Goal: Information Seeking & Learning: Check status

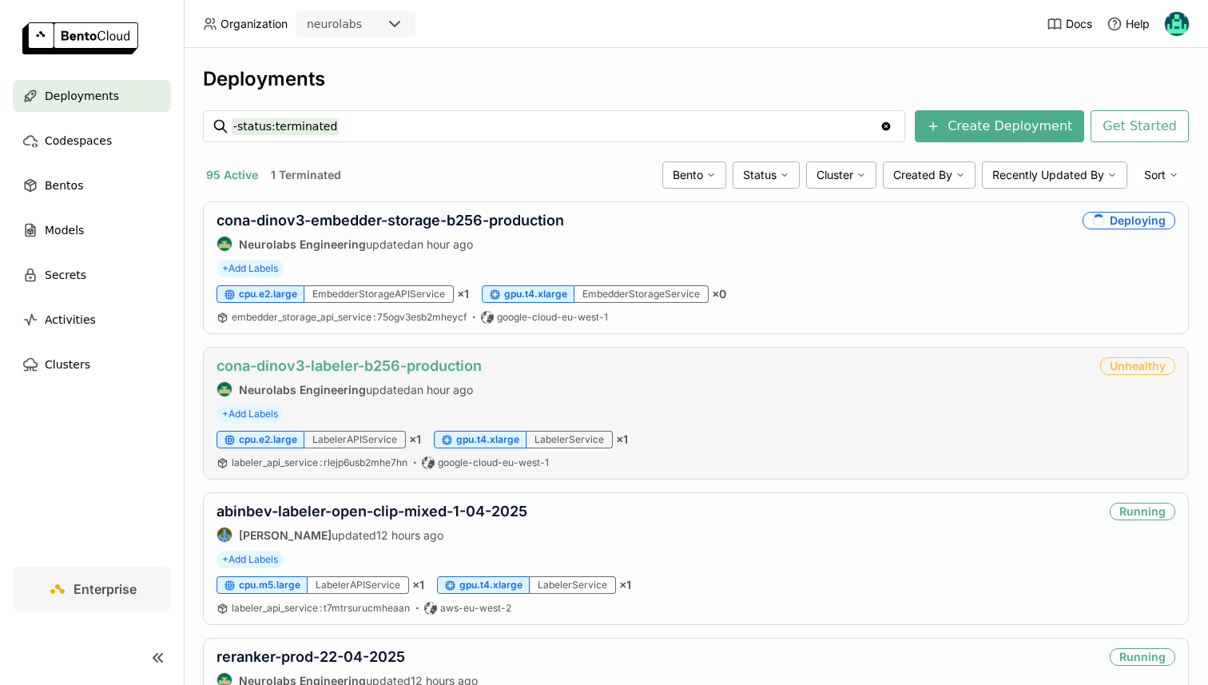
click at [351, 368] on link "cona-dinov3-labeler-b256-production" at bounding box center [349, 365] width 265 height 17
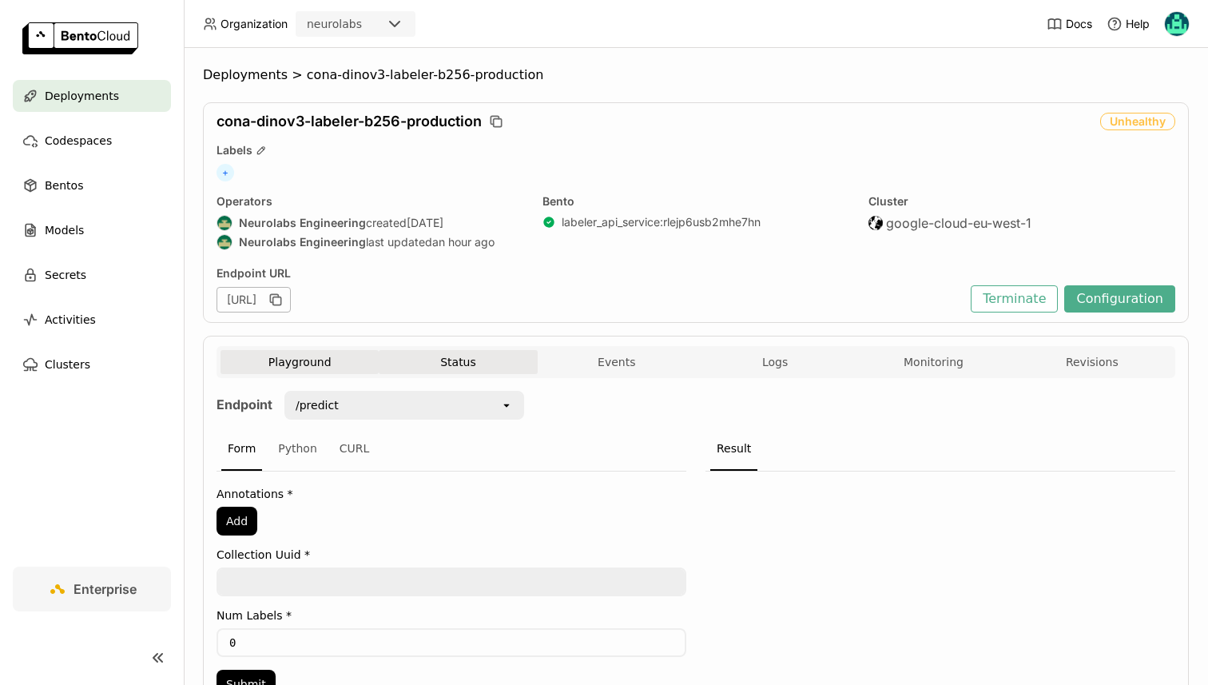
click at [467, 357] on button "Status" at bounding box center [458, 362] width 158 height 24
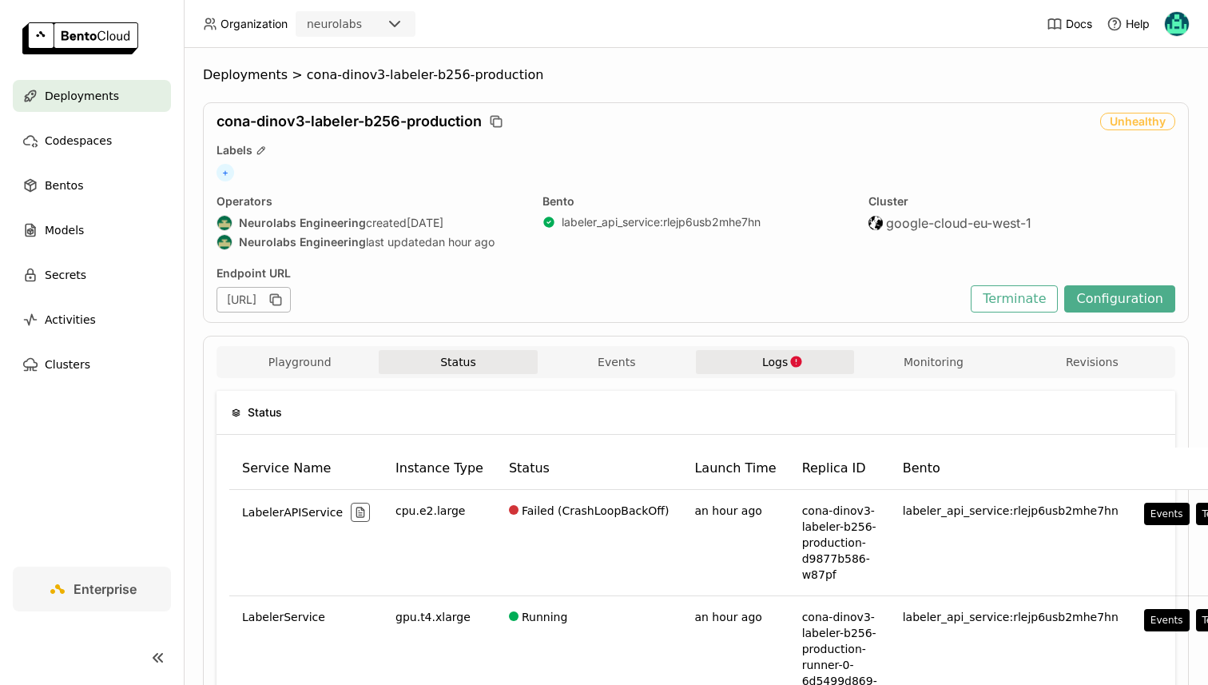
click at [728, 359] on button "Logs" at bounding box center [775, 362] width 158 height 24
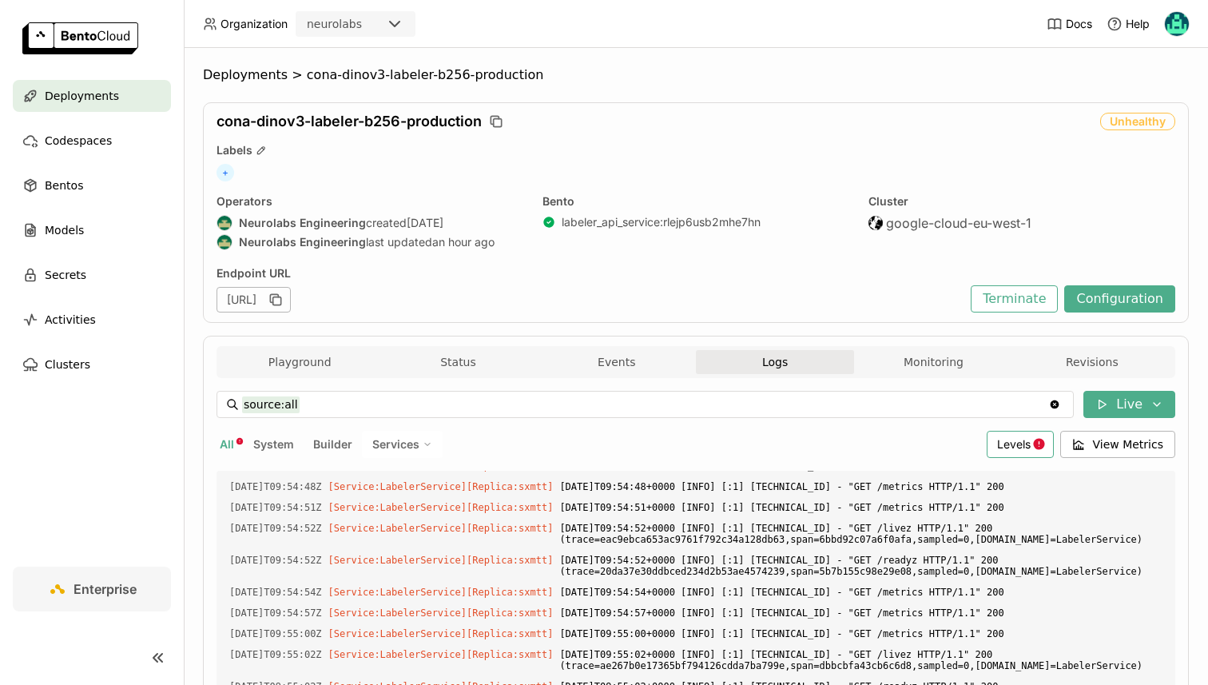
click at [1003, 442] on span "Levels" at bounding box center [1014, 444] width 34 height 14
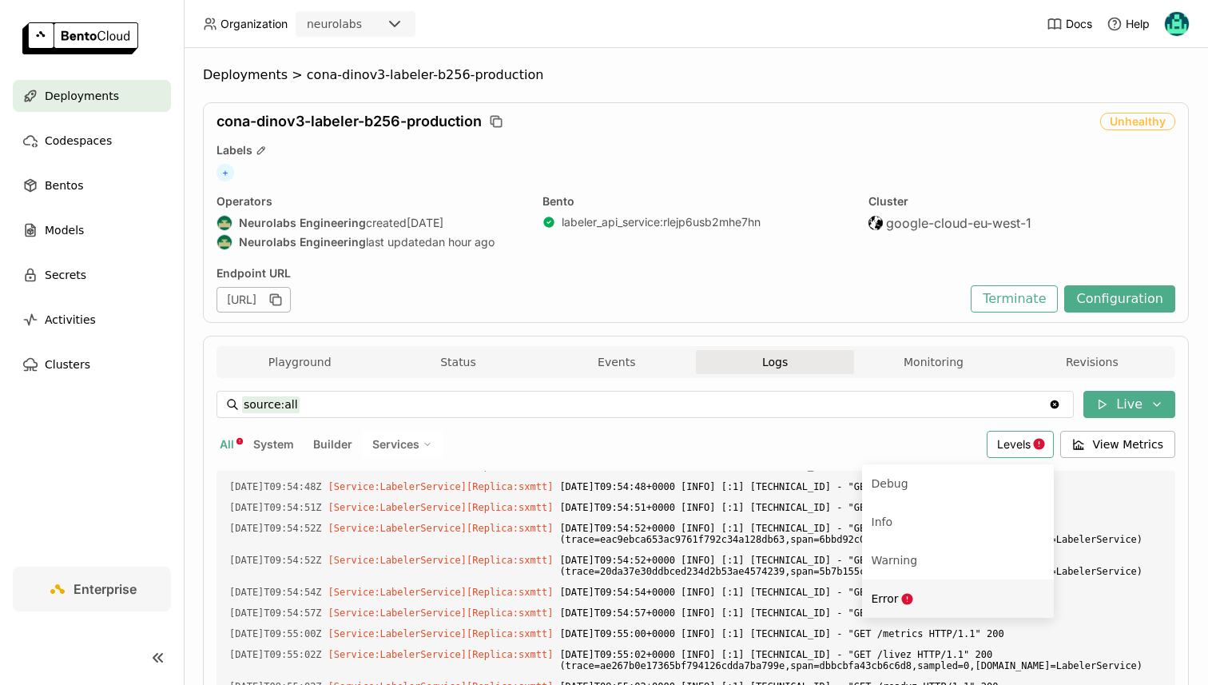
click at [908, 581] on li "Error" at bounding box center [958, 598] width 192 height 38
type input "source:all level:error"
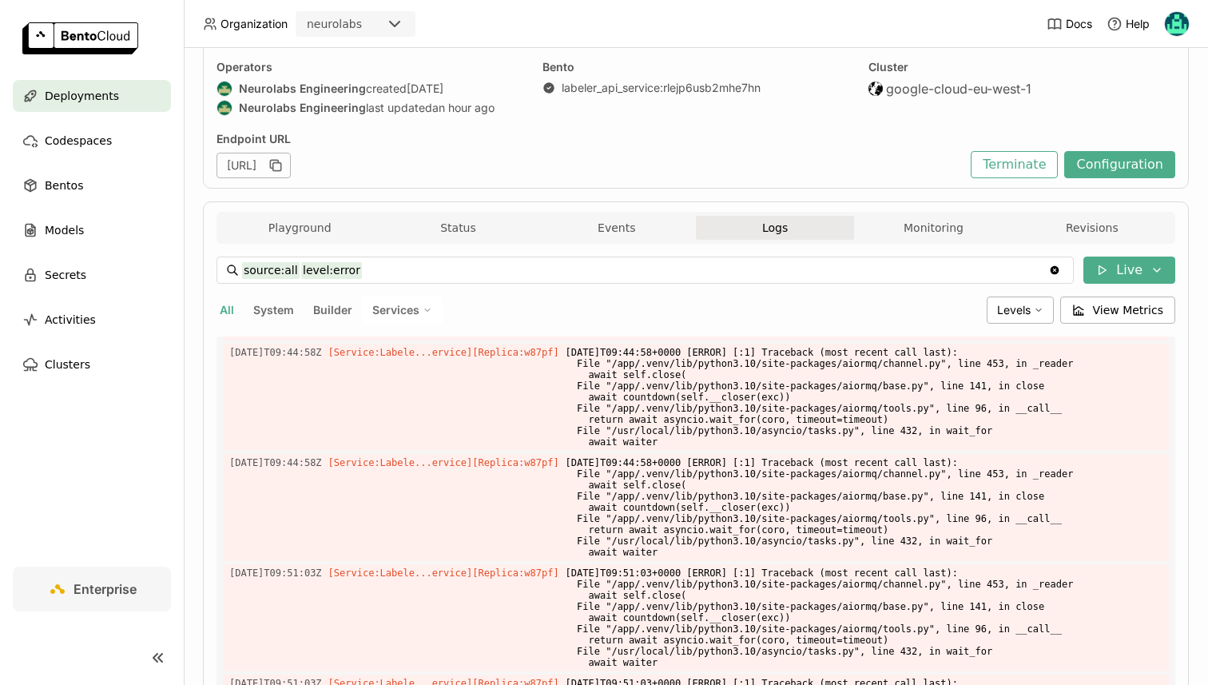
scroll to position [116, 0]
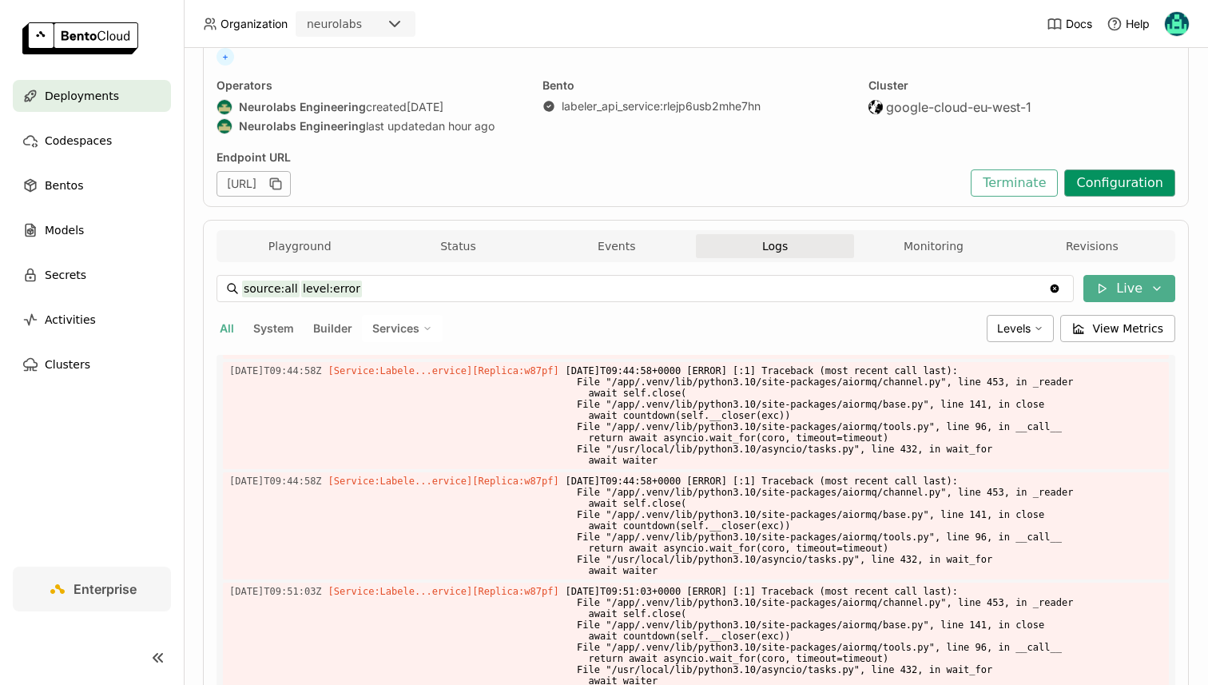
click at [1106, 184] on button "Configuration" at bounding box center [1119, 182] width 111 height 27
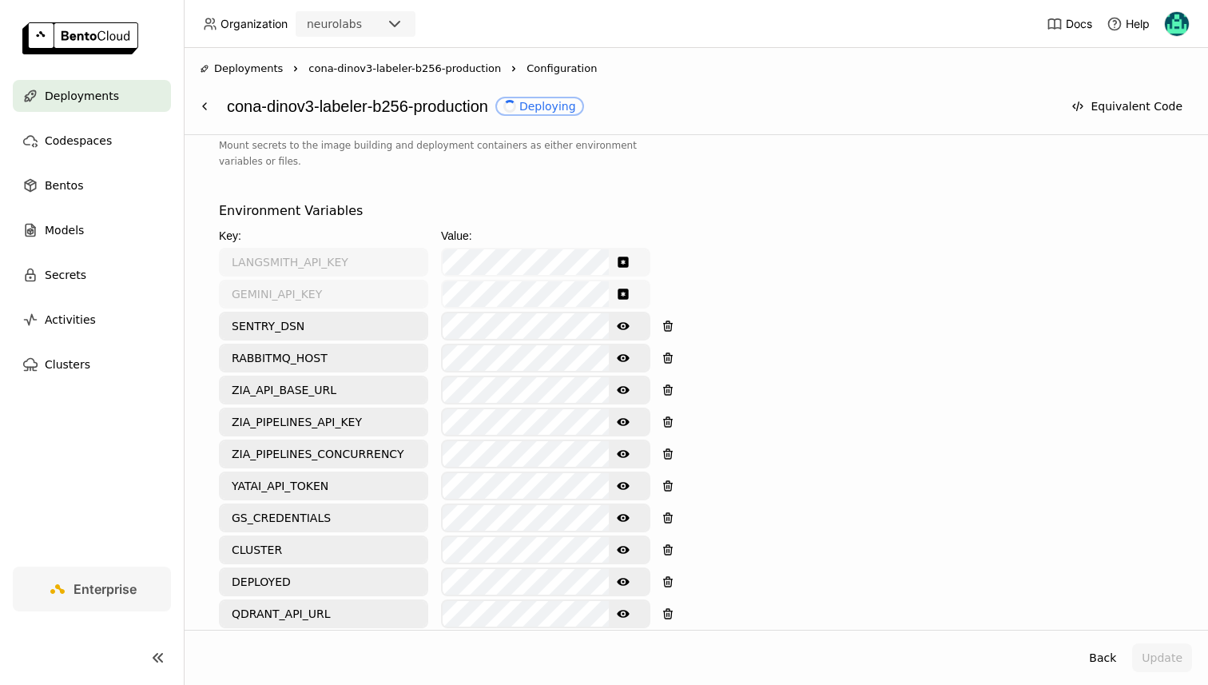
scroll to position [696, 0]
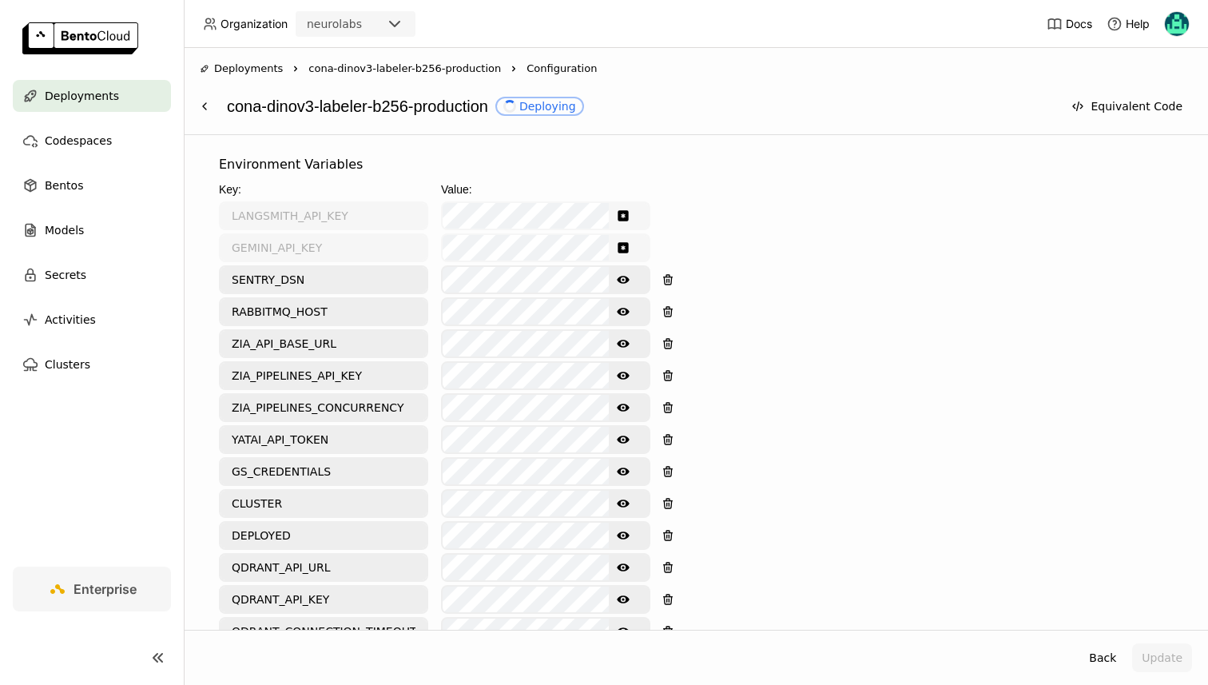
click at [620, 308] on icon "Show password text" at bounding box center [623, 312] width 13 height 8
click at [734, 281] on div "Environment Variables Key: Value: LANGSMITH_API_KEY GEMINI_API_KEY SENTRY_DSN S…" at bounding box center [696, 528] width 954 height 746
click at [169, 96] on div "Deployments" at bounding box center [92, 96] width 158 height 32
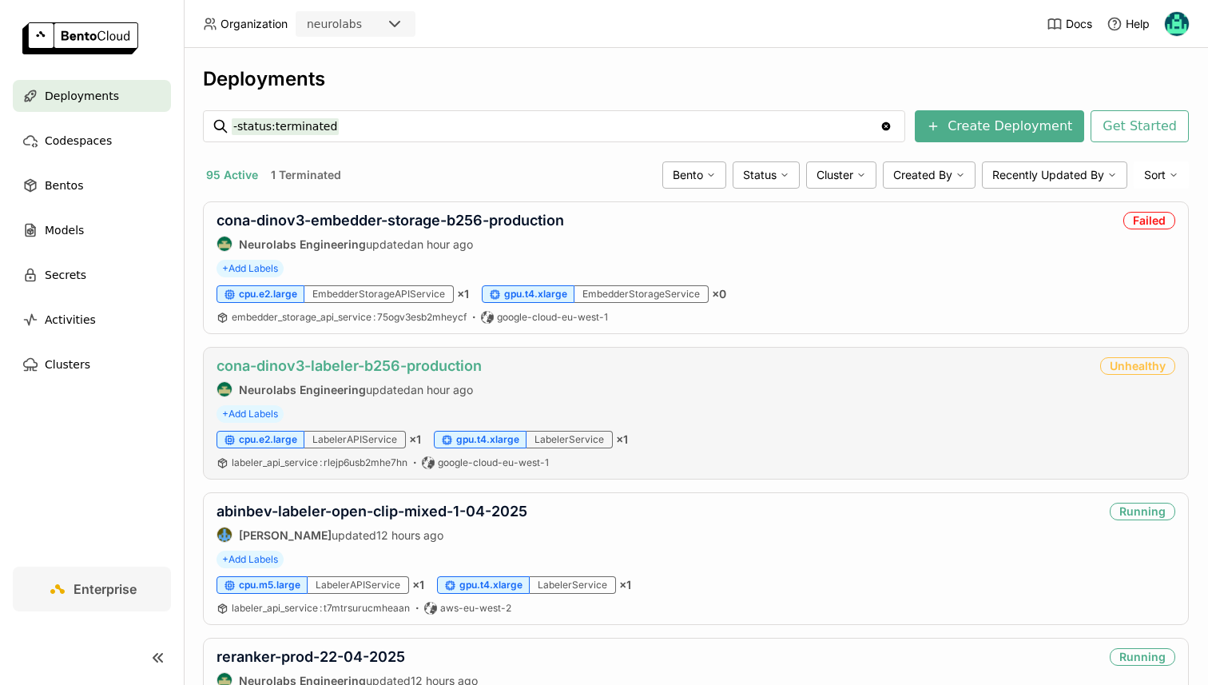
click at [292, 359] on link "cona-dinov3-labeler-b256-production" at bounding box center [349, 365] width 265 height 17
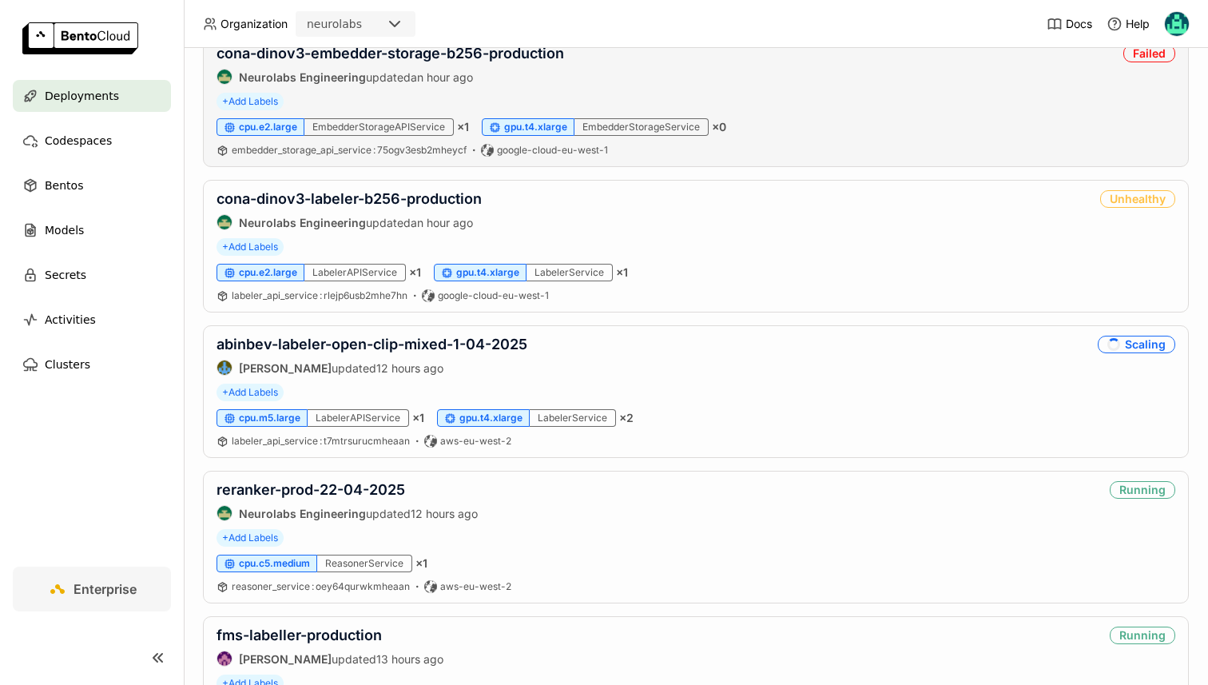
scroll to position [179, 0]
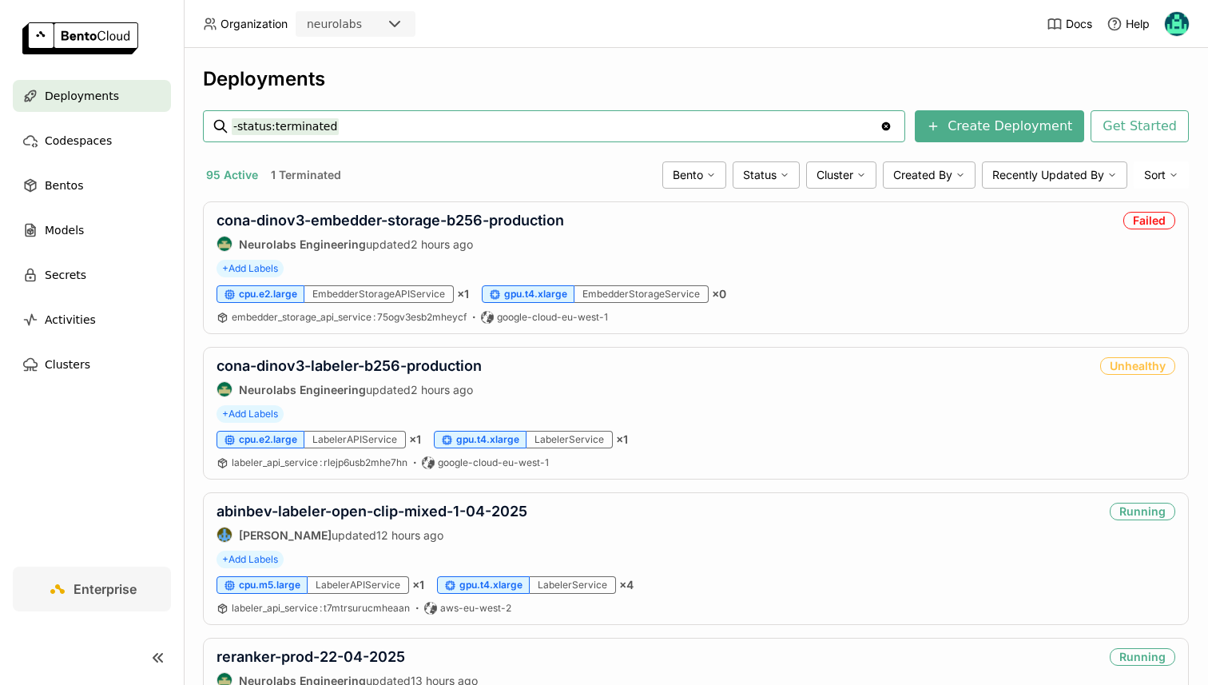
click at [297, 138] on input "-status:terminated" at bounding box center [556, 126] width 648 height 26
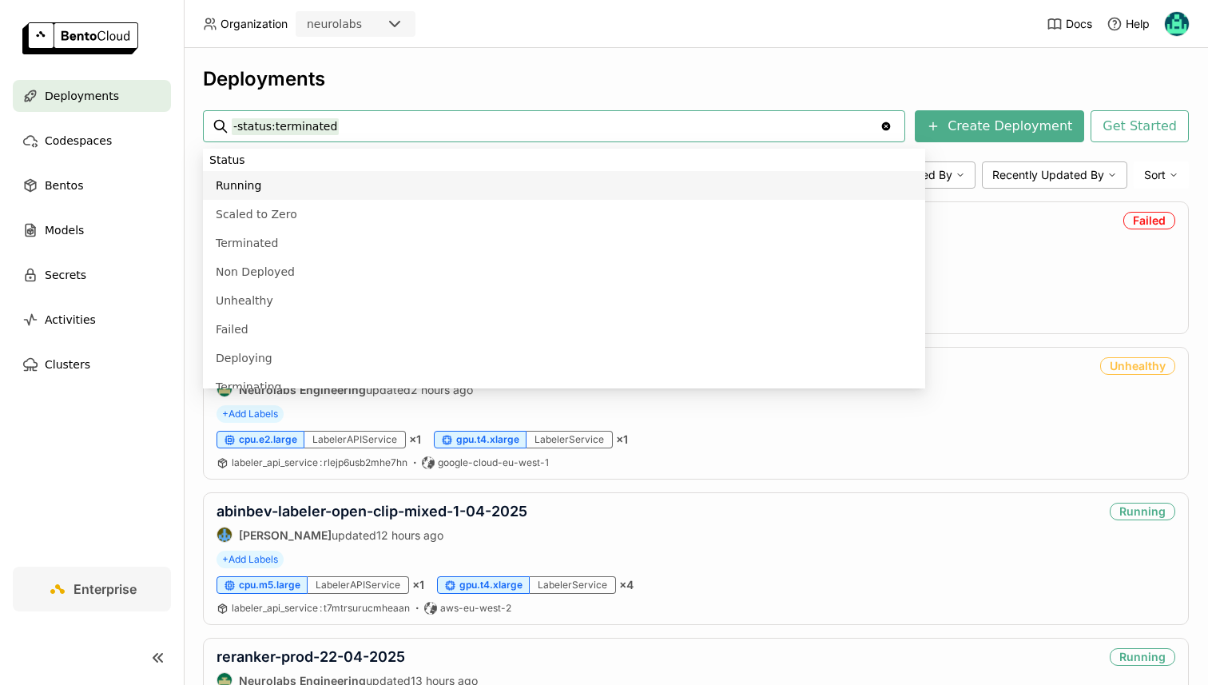
click at [347, 129] on input "-status:terminated" at bounding box center [556, 126] width 648 height 26
type input "abinbev-labeler-open-clip-mixed-1-04-2025"
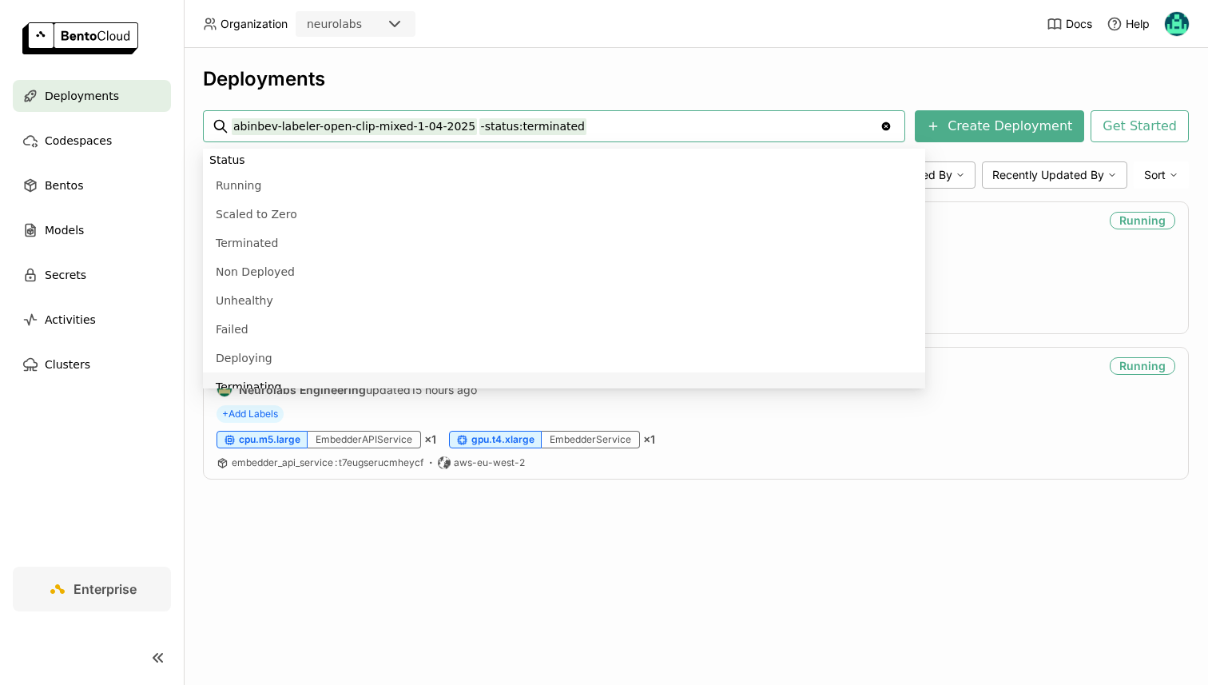
click at [435, 543] on div "Deployments abinbev-labeler-open-clip-mixed-1-04-2025 -status:terminated abinbe…" at bounding box center [696, 366] width 1024 height 637
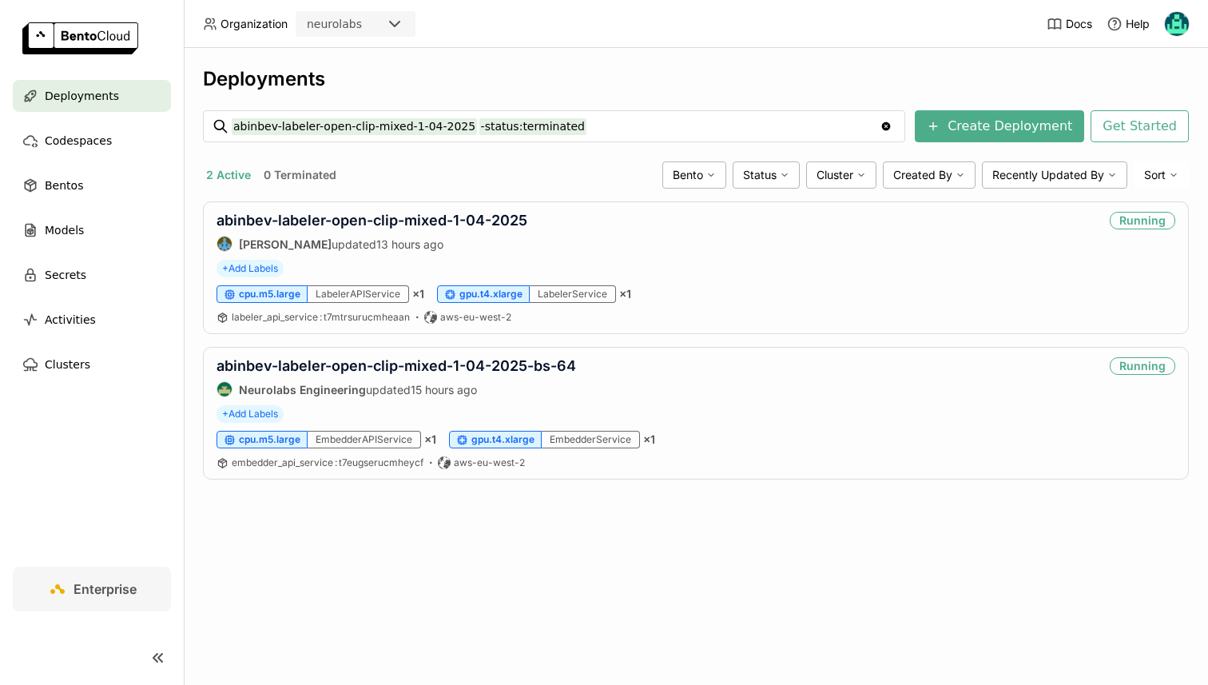
click at [327, 116] on input "abinbev-labeler-open-clip-mixed-1-04-2025 -status:terminated" at bounding box center [556, 126] width 648 height 26
click at [340, 125] on input "abinbev-labeler-open-clip-mixed-1-04-2025 -status:terminated" at bounding box center [556, 126] width 648 height 26
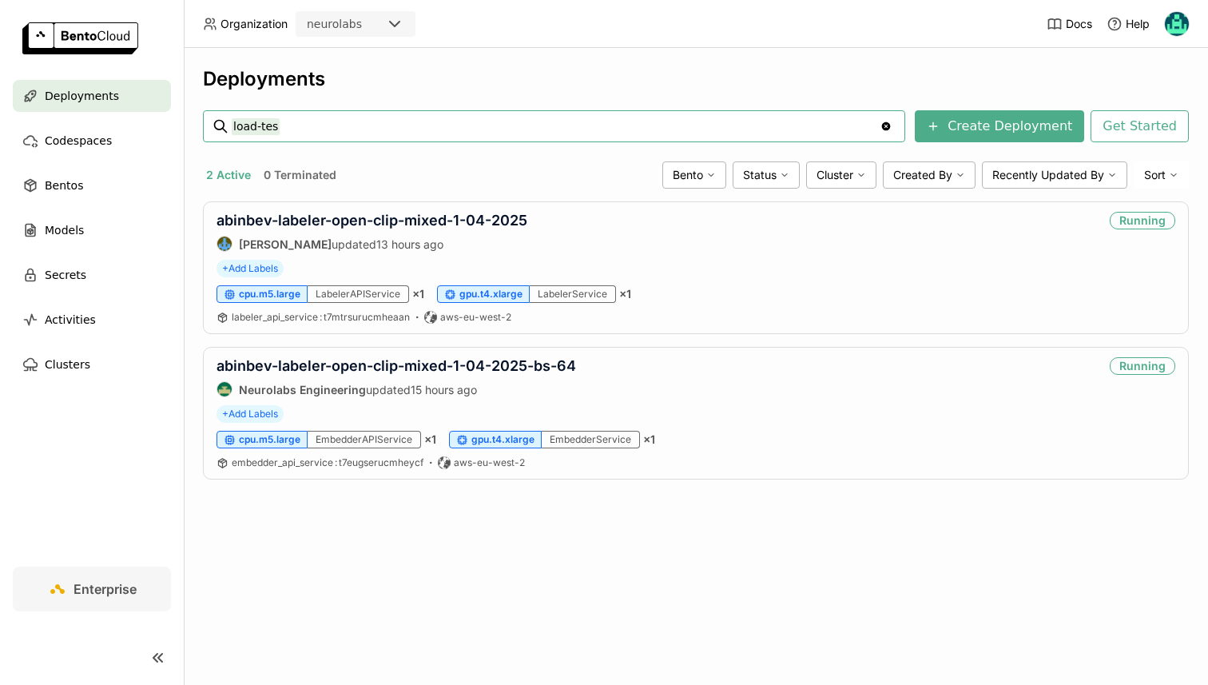
type input "load-test"
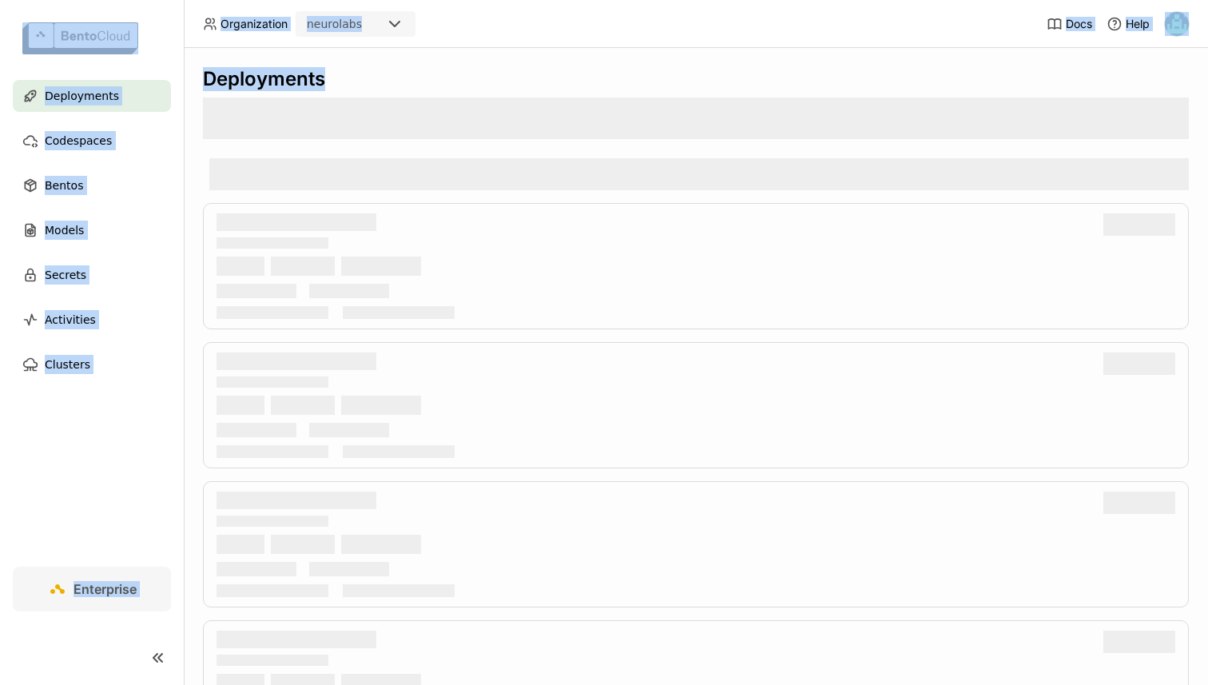
click at [376, 122] on div at bounding box center [696, 118] width 986 height 42
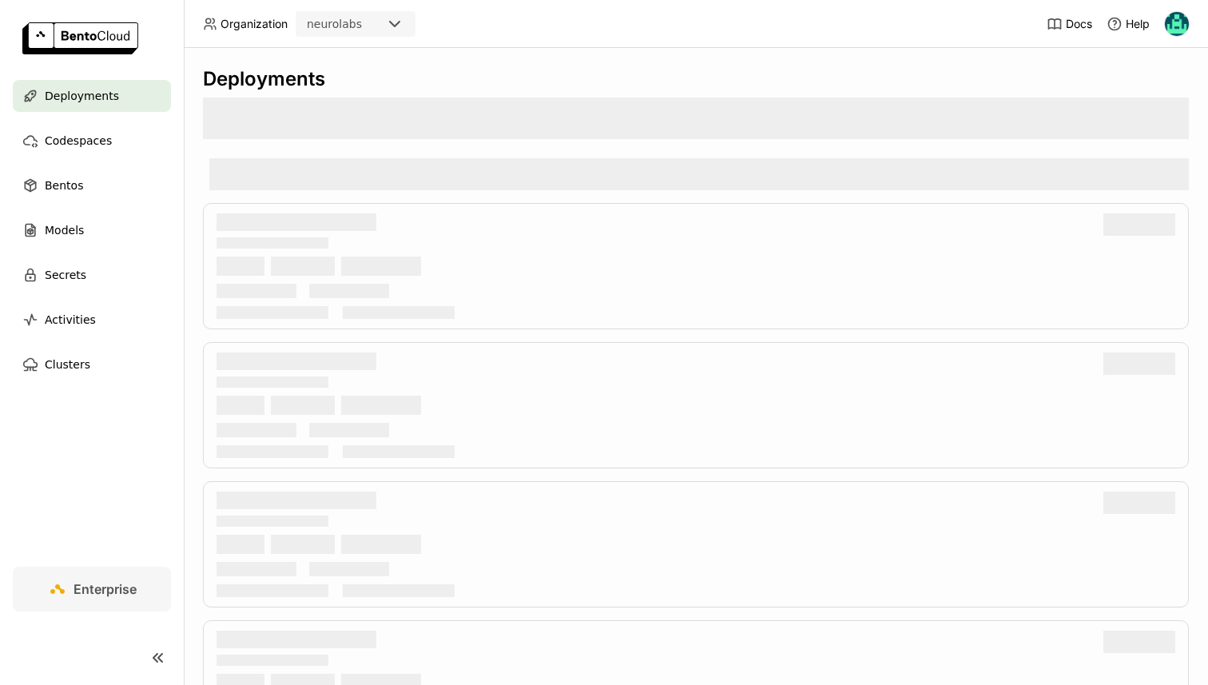
click at [376, 122] on div at bounding box center [696, 118] width 986 height 42
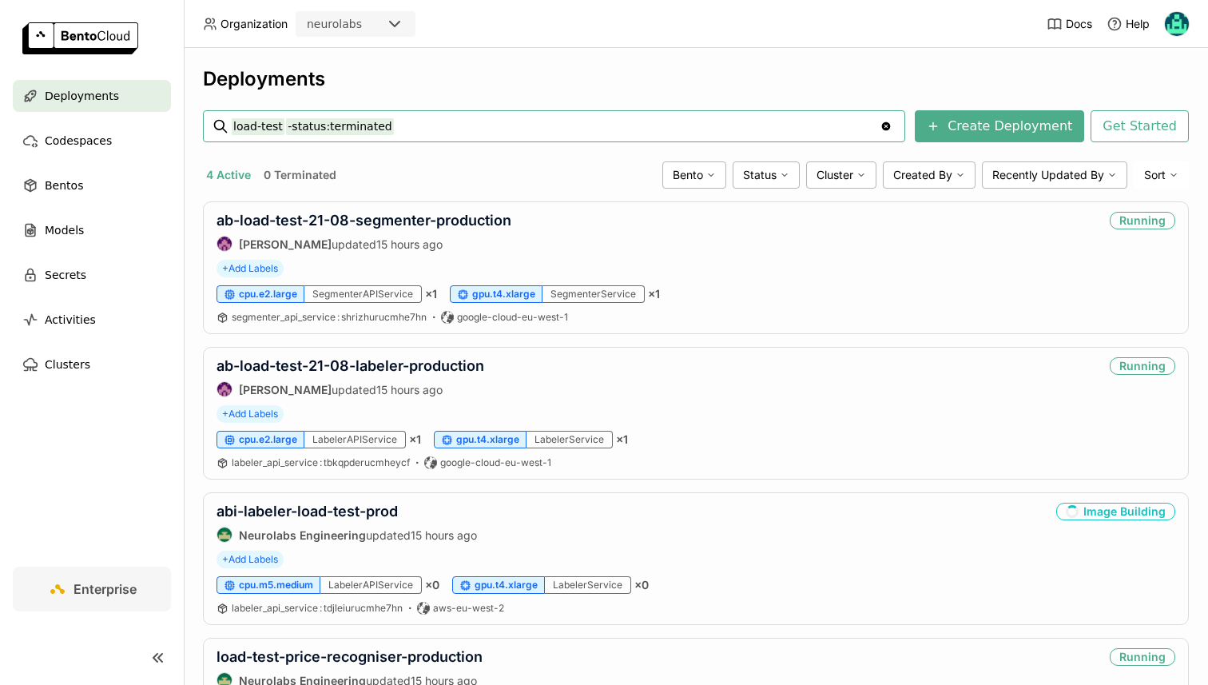
click at [376, 122] on input "load-test -status:terminated" at bounding box center [556, 126] width 648 height 26
type input "load-test -status:historical"
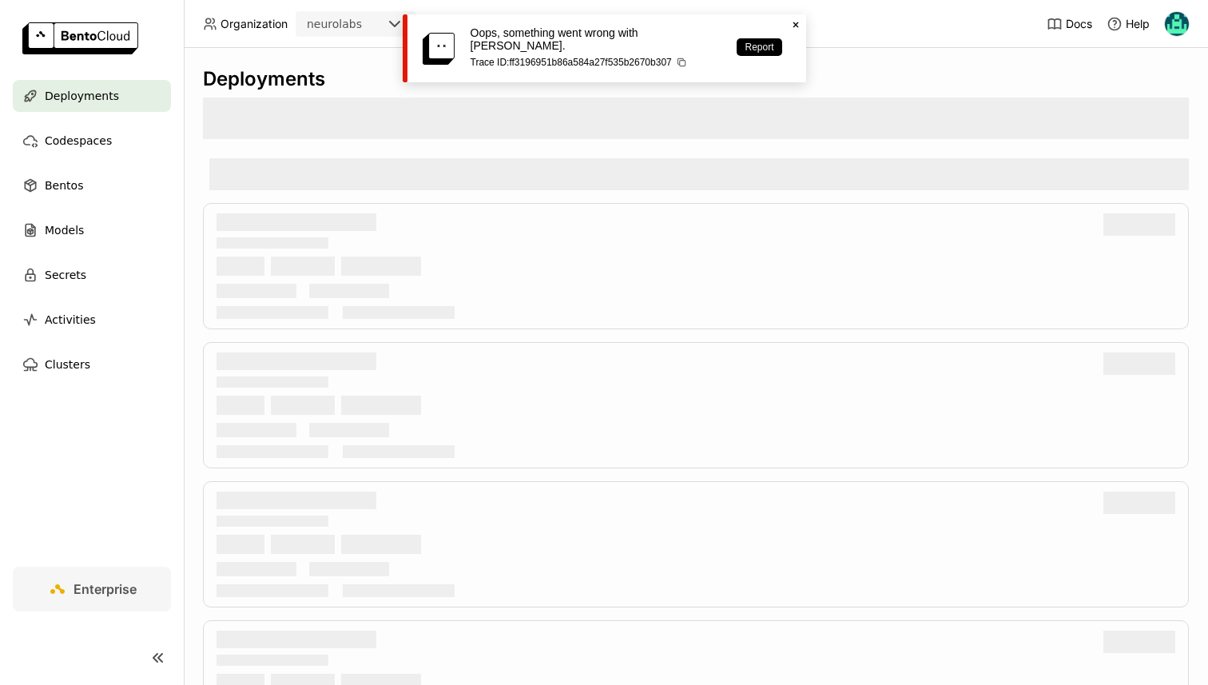
click at [797, 27] on icon "Close" at bounding box center [795, 24] width 13 height 13
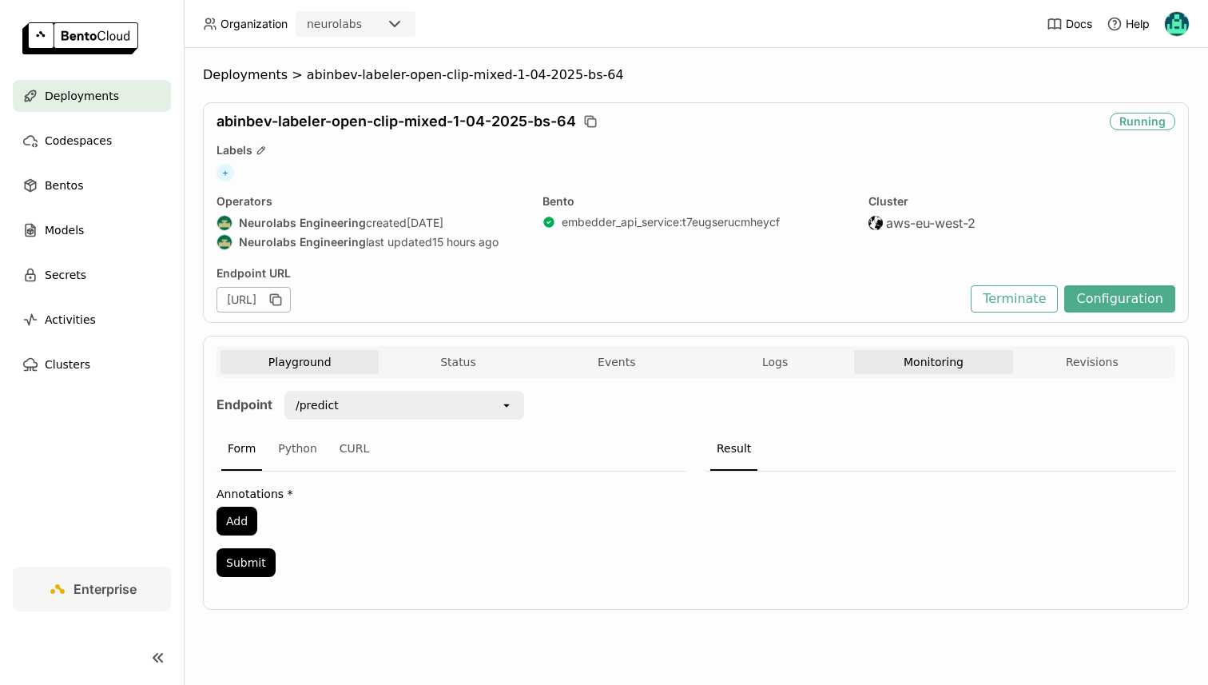
click at [936, 365] on button "Monitoring" at bounding box center [933, 362] width 158 height 24
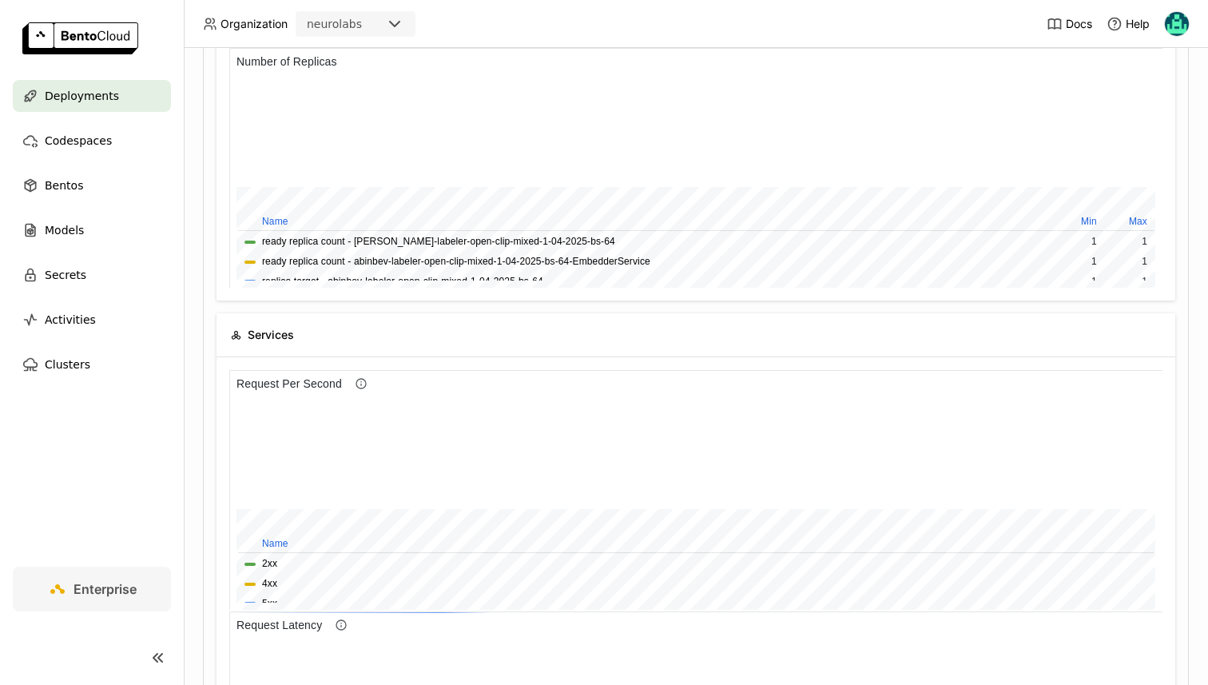
scroll to position [321, 0]
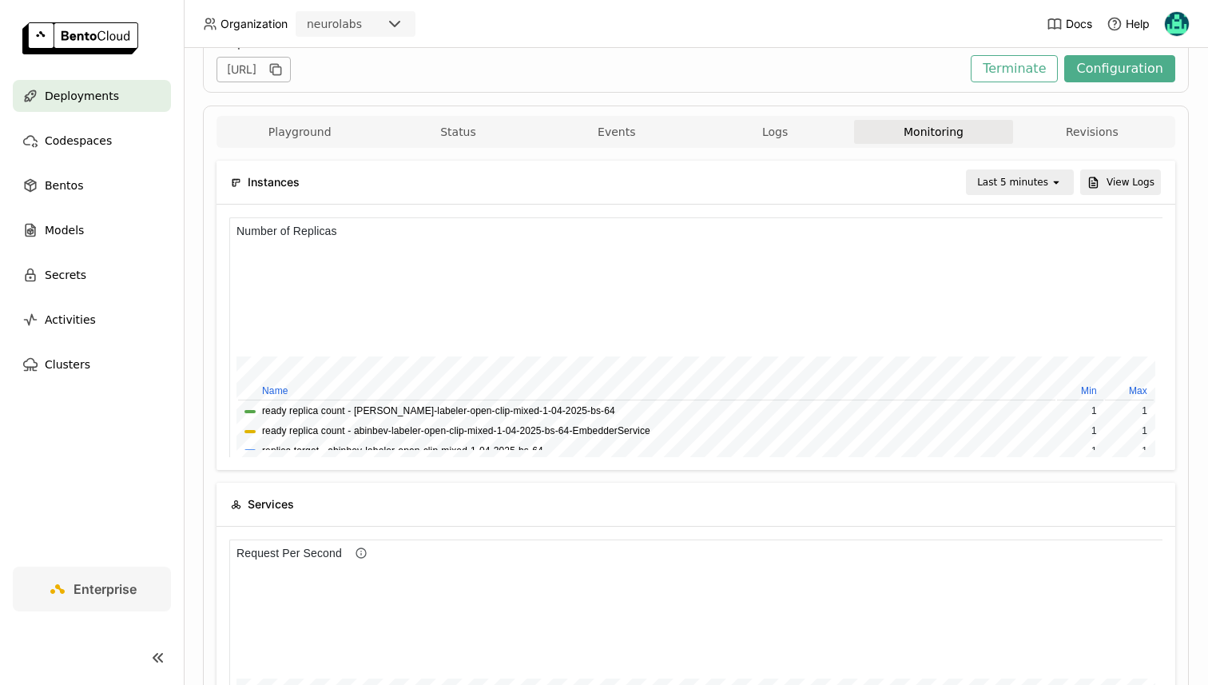
click at [986, 186] on div "Last 5 minutes" at bounding box center [1012, 182] width 71 height 16
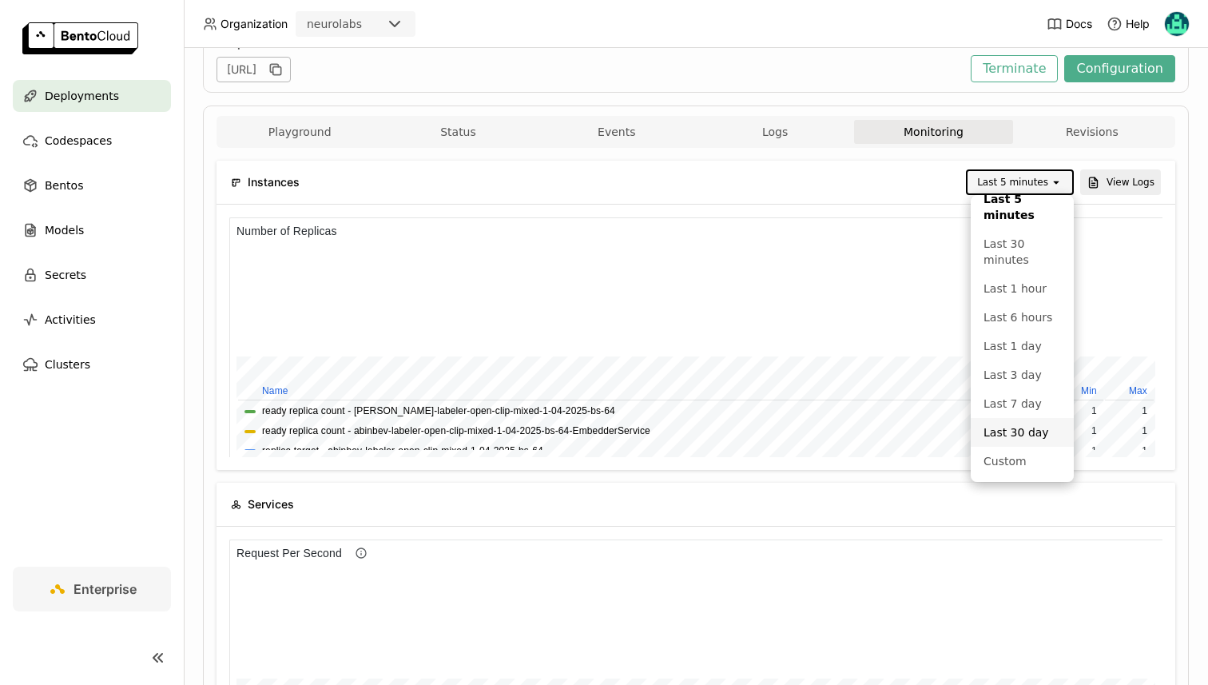
click at [995, 432] on div "Last 30 day" at bounding box center [1023, 432] width 78 height 16
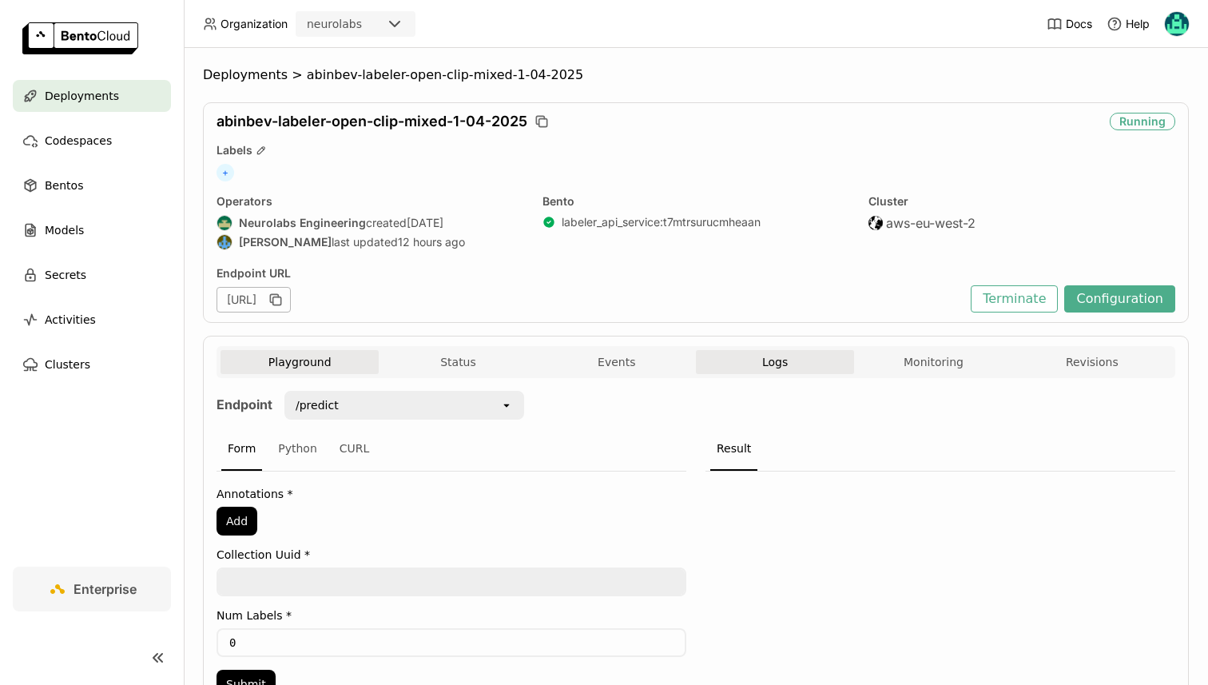
click at [808, 352] on button "Logs" at bounding box center [775, 362] width 158 height 24
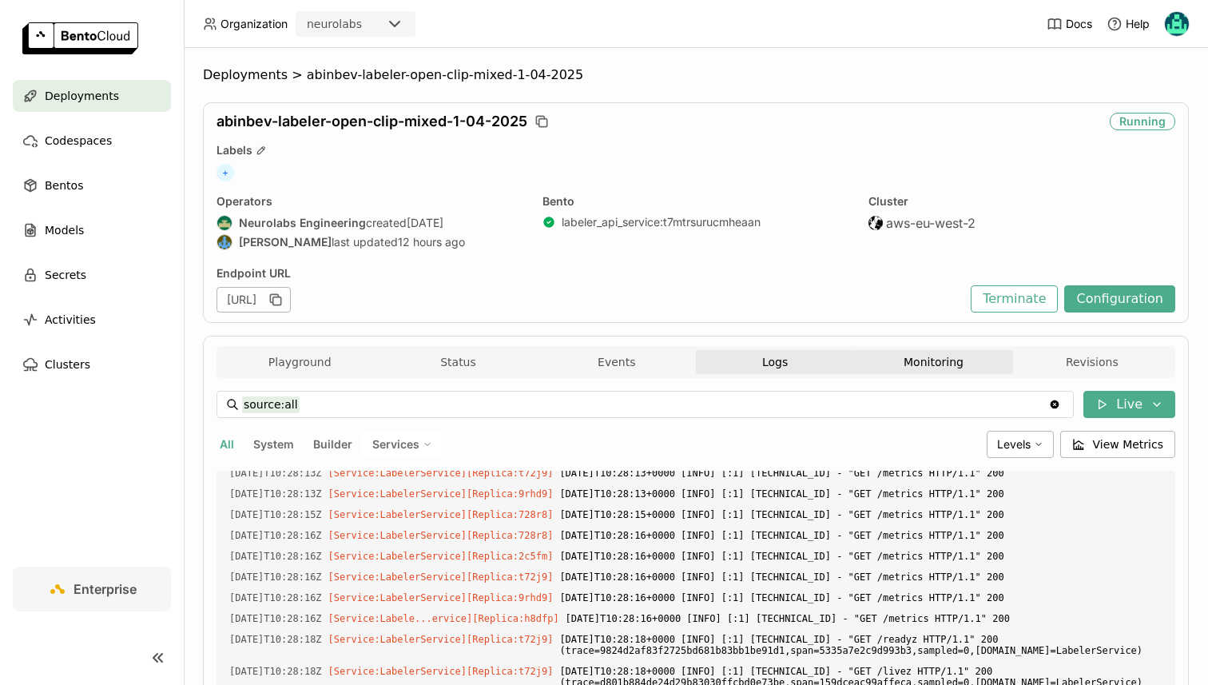
scroll to position [3631, 0]
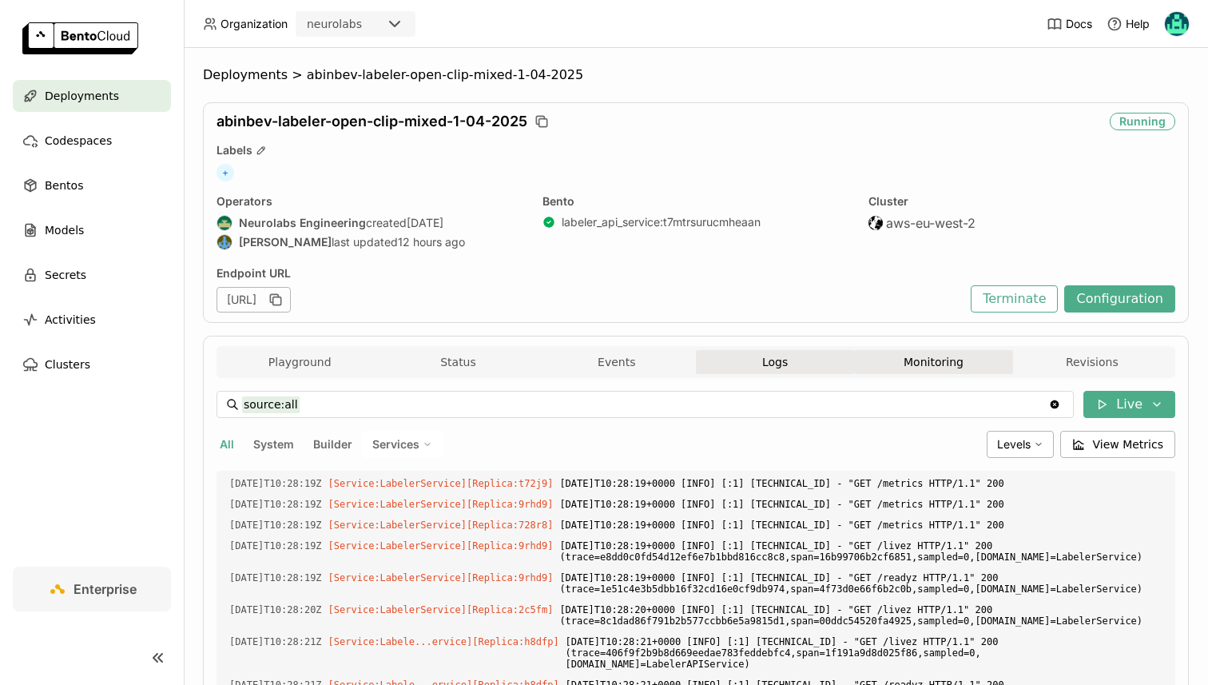
click at [938, 360] on button "Monitoring" at bounding box center [933, 362] width 158 height 24
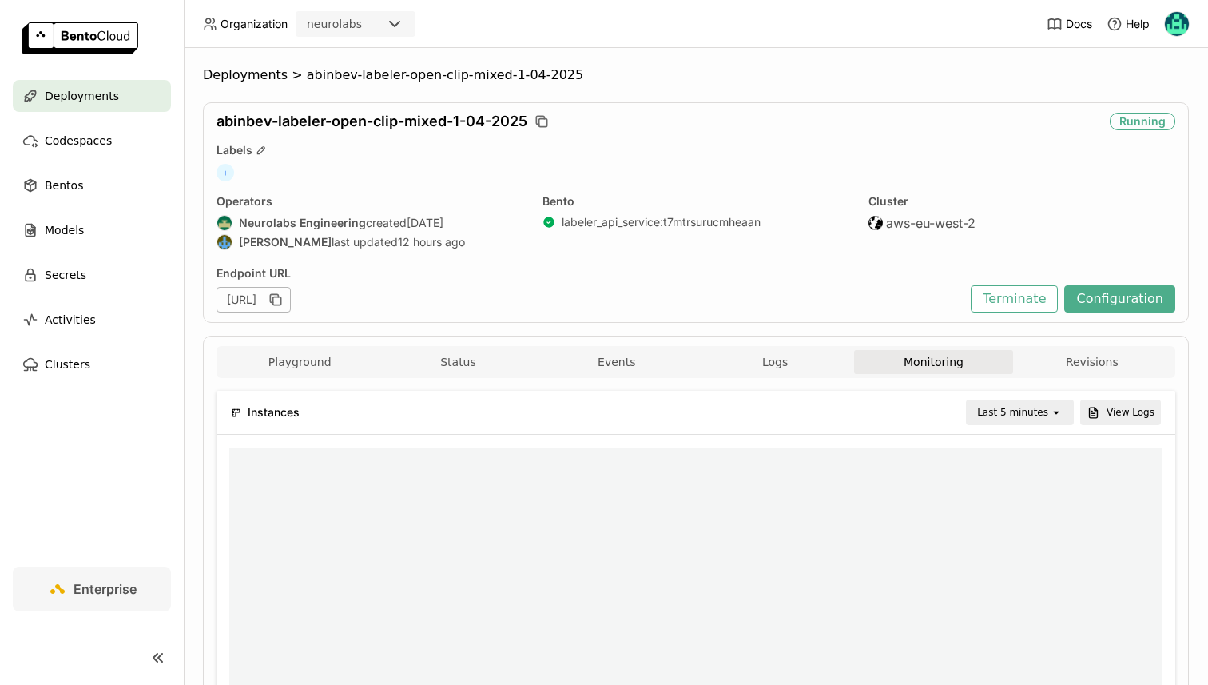
scroll to position [240, 466]
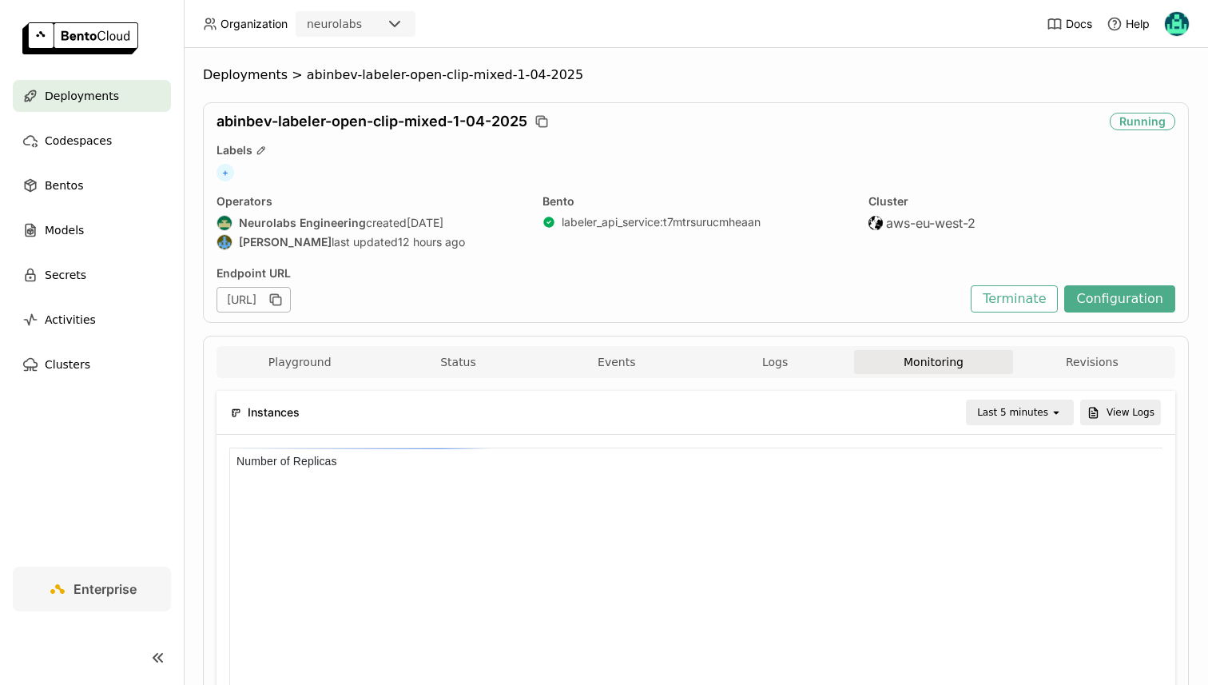
click at [1005, 415] on div "Last 5 minutes" at bounding box center [1012, 412] width 71 height 16
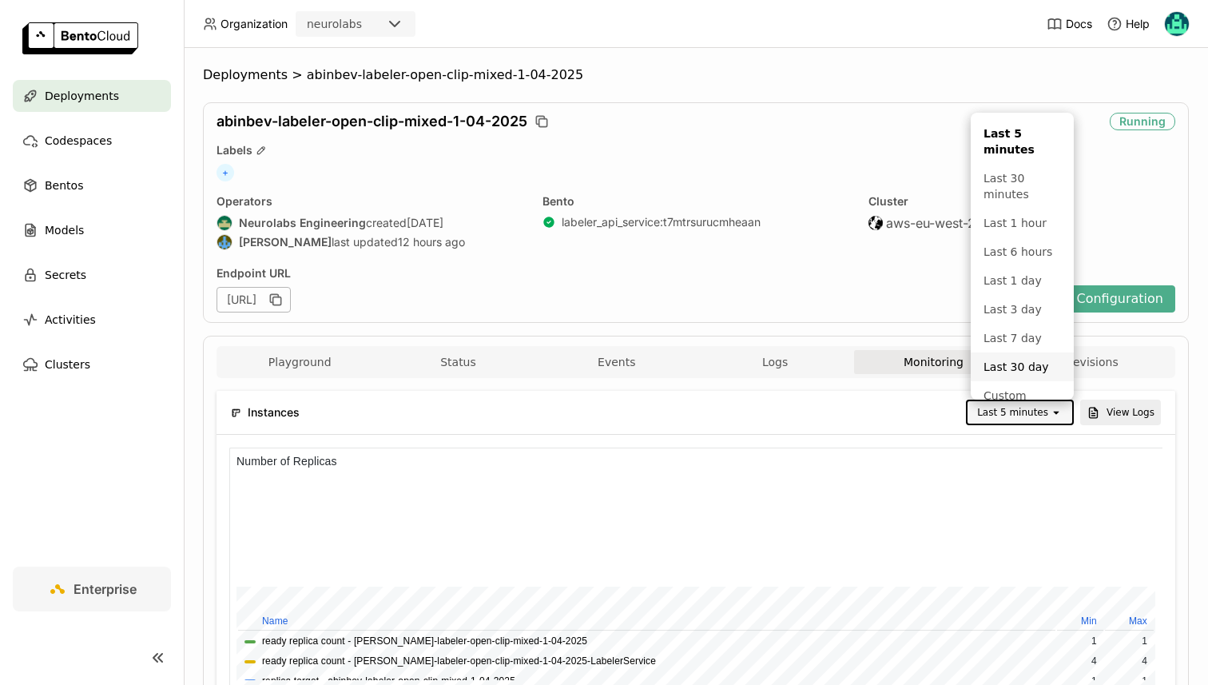
click at [1010, 364] on div "Last 30 day" at bounding box center [1023, 367] width 78 height 16
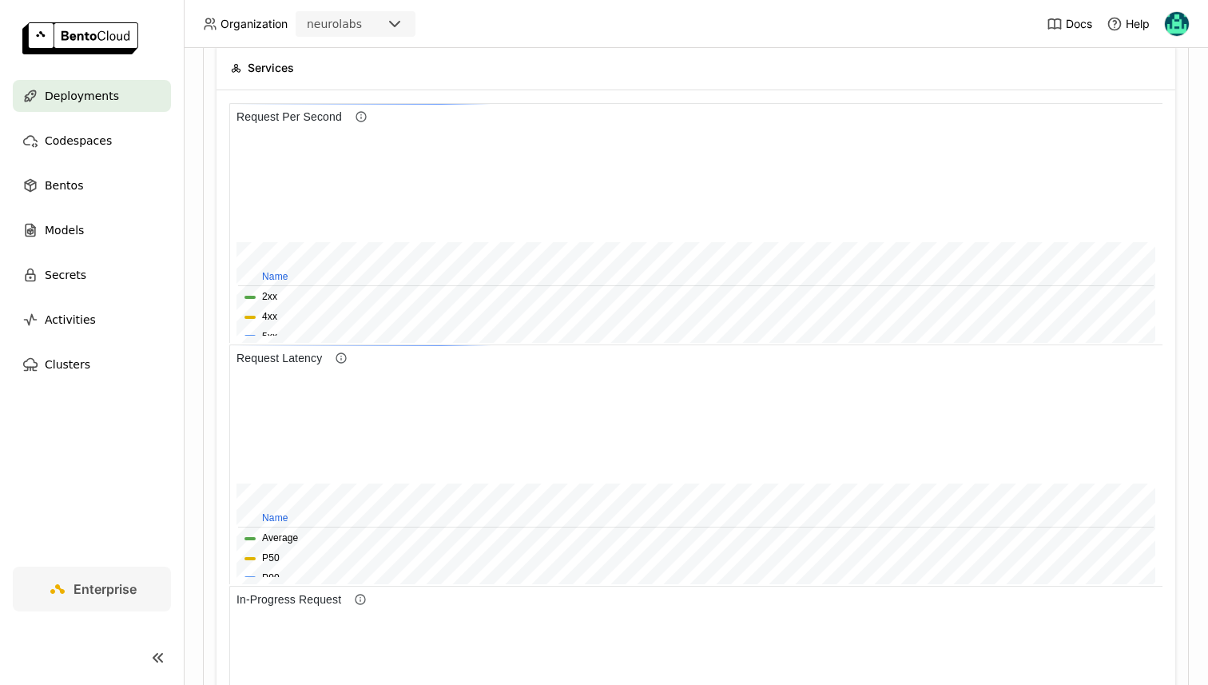
scroll to position [0, 0]
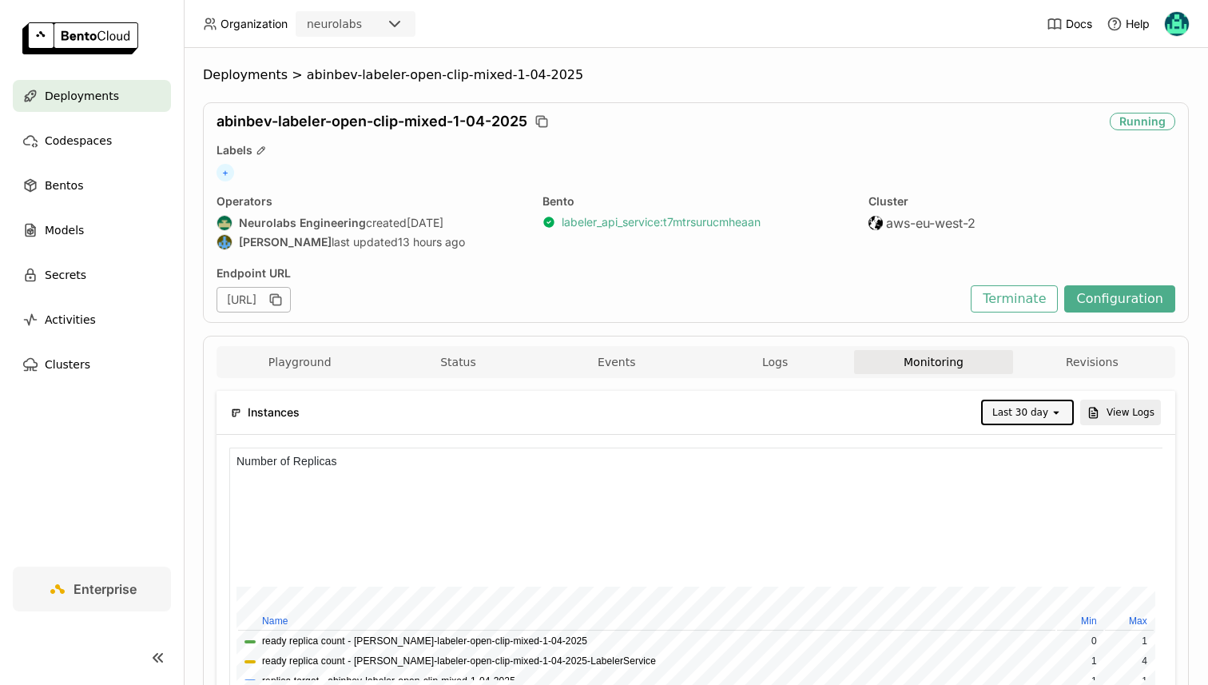
click at [613, 223] on link "labeler_api_service : t7mtrsurucmheaan" at bounding box center [661, 222] width 199 height 14
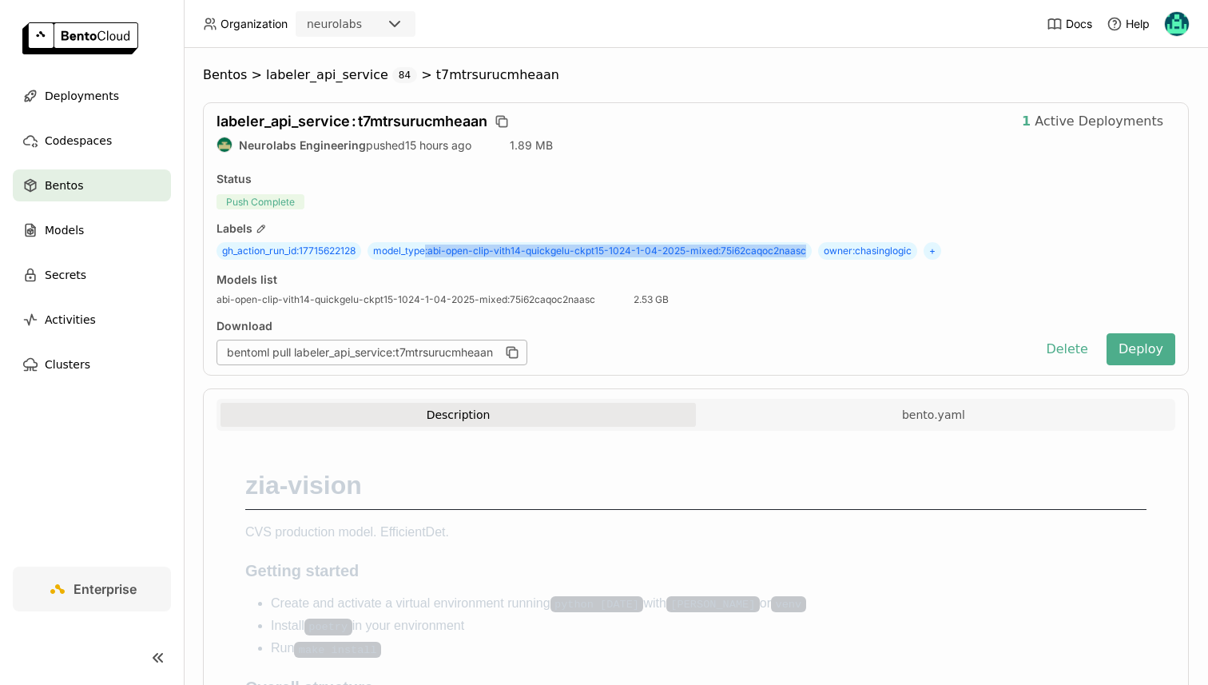
drag, startPoint x: 804, startPoint y: 250, endPoint x: 430, endPoint y: 253, distance: 373.9
click at [430, 253] on span "model_type : abi-open-clip-vith14-quickgelu-ckpt15-1024-1-04-2025-mixed:75i62ca…" at bounding box center [590, 251] width 444 height 18
copy span ": abi-open-clip-vith14-quickgelu-ckpt15-1024-1-04-2025-mixed:75i62caqoc2naasc"
drag, startPoint x: 434, startPoint y: 250, endPoint x: 802, endPoint y: 250, distance: 368.3
click at [802, 250] on span "model_type : abi-open-clip-vith14-quickgelu-ckpt15-1024-1-04-2025-mixed:75i62ca…" at bounding box center [590, 251] width 444 height 18
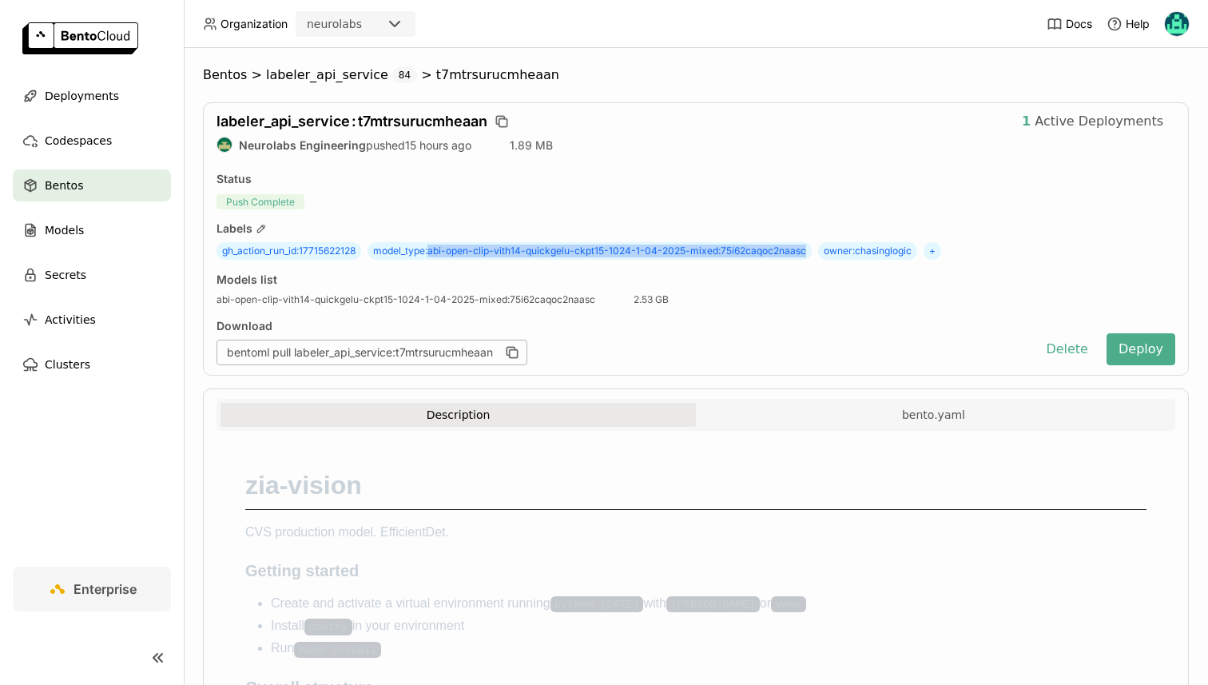
copy span "abi-open-clip-vith14-quickgelu-ckpt15-1024-1-04-2025-mixed:75i62caqoc2naasc"
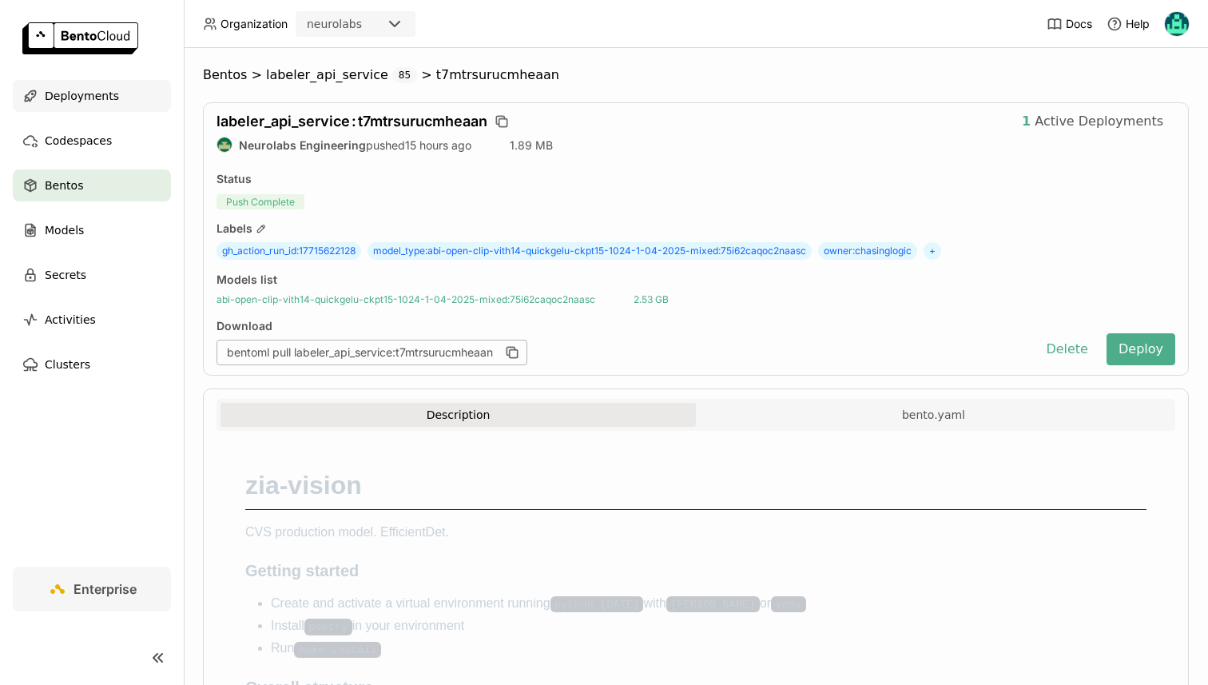
click at [93, 83] on div "Deployments" at bounding box center [92, 96] width 158 height 32
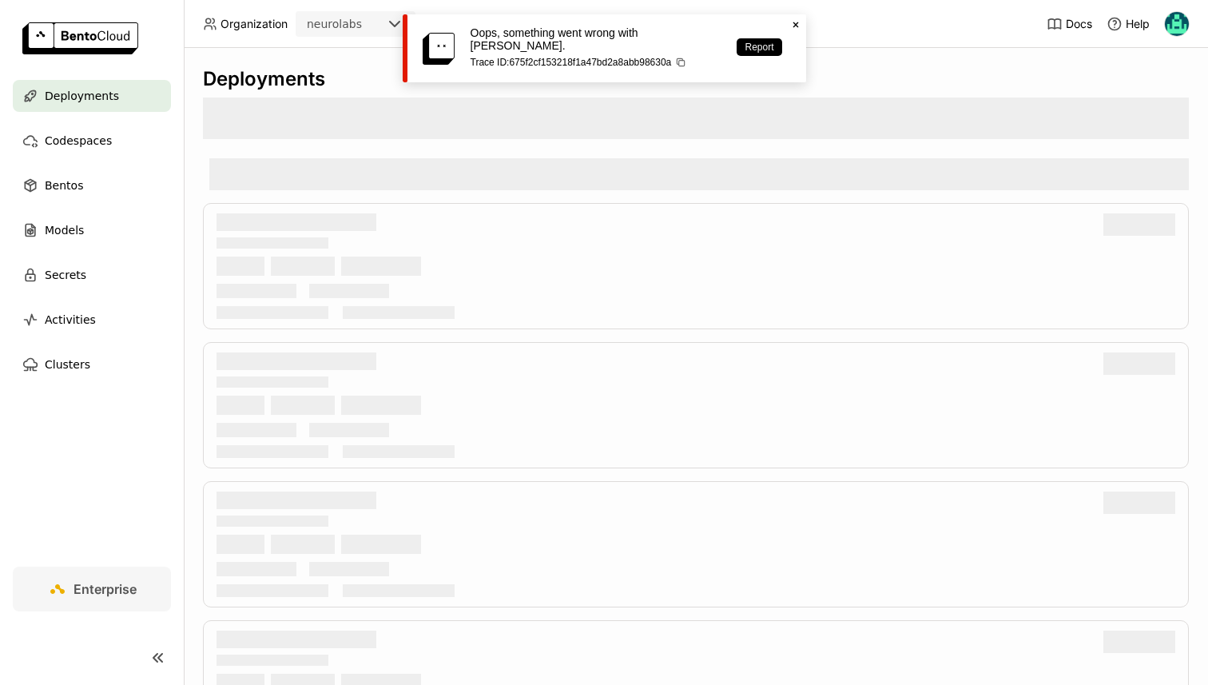
click at [796, 25] on icon at bounding box center [796, 25] width 6 height 6
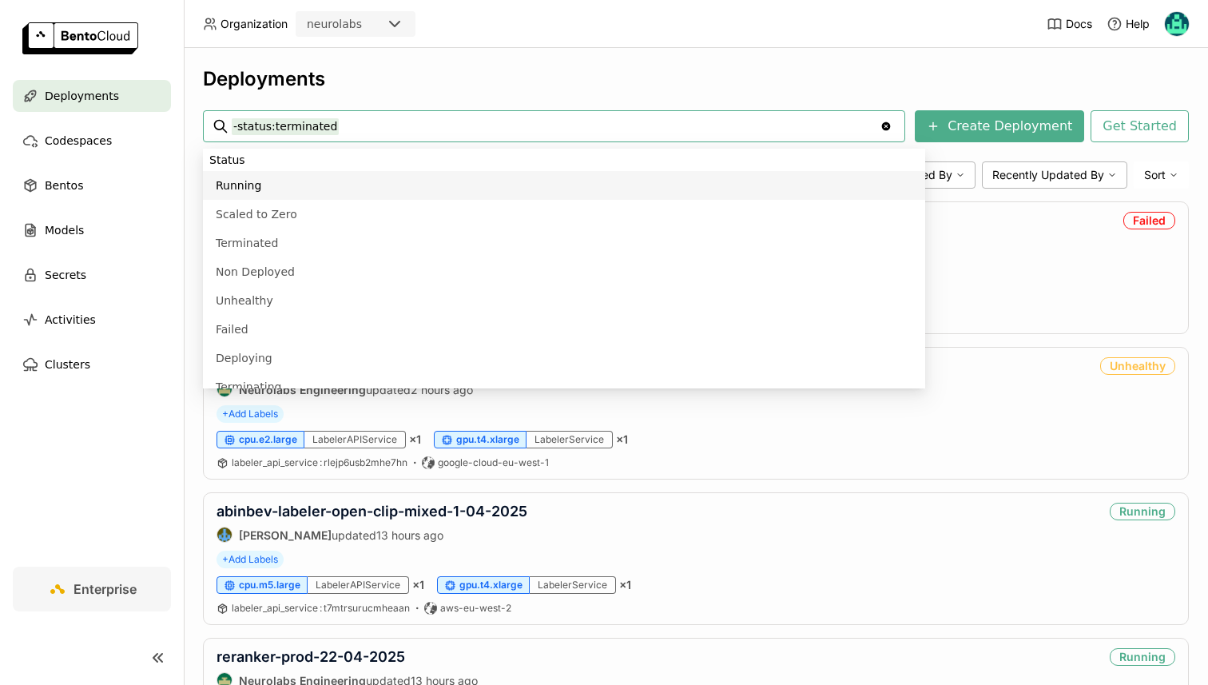
click at [330, 125] on input "-status:terminated" at bounding box center [556, 126] width 648 height 26
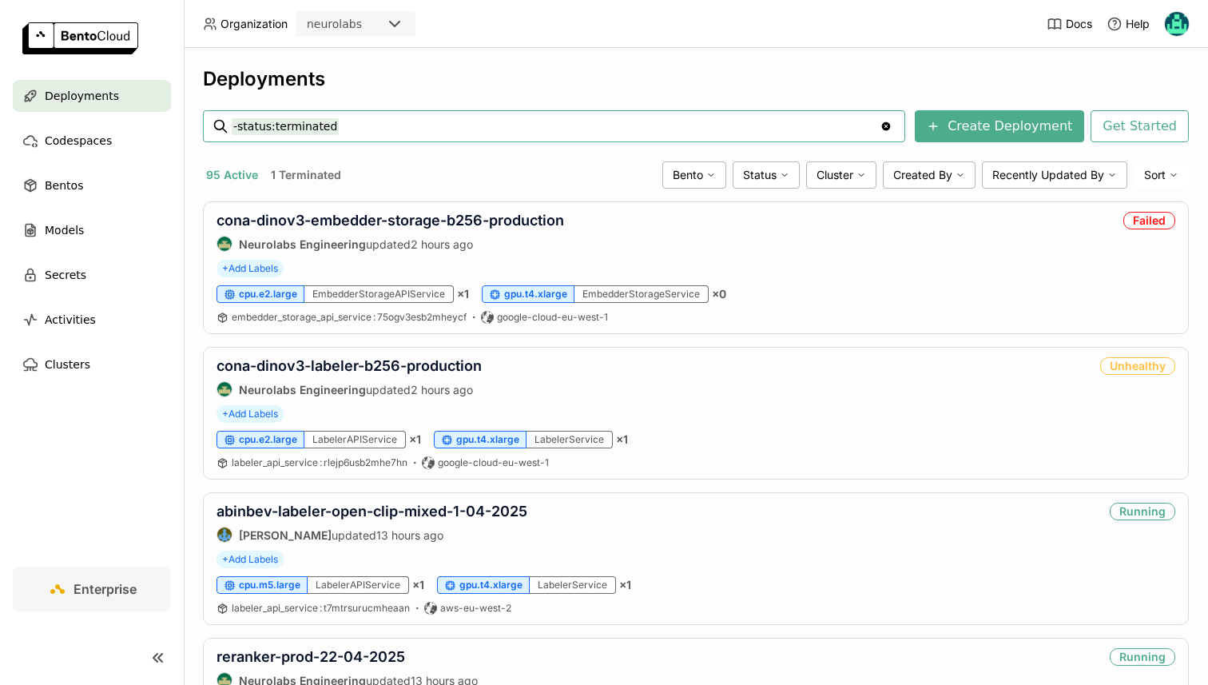
paste input "/ab-labeler-historical-prod"
type input "/ab-labeler-historical-prod"
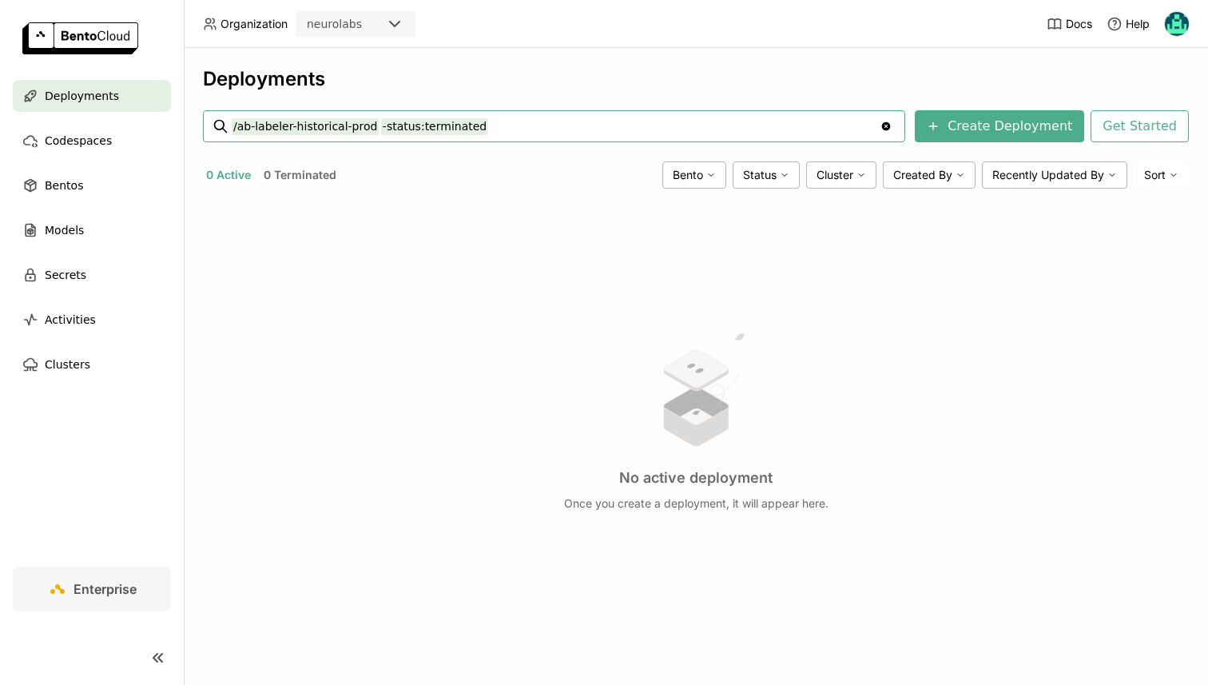
click at [244, 126] on input "/ab-labeler-historical-prod -status:terminated" at bounding box center [556, 126] width 648 height 26
type input "ab-labeler-historical-prod -status:terminated"
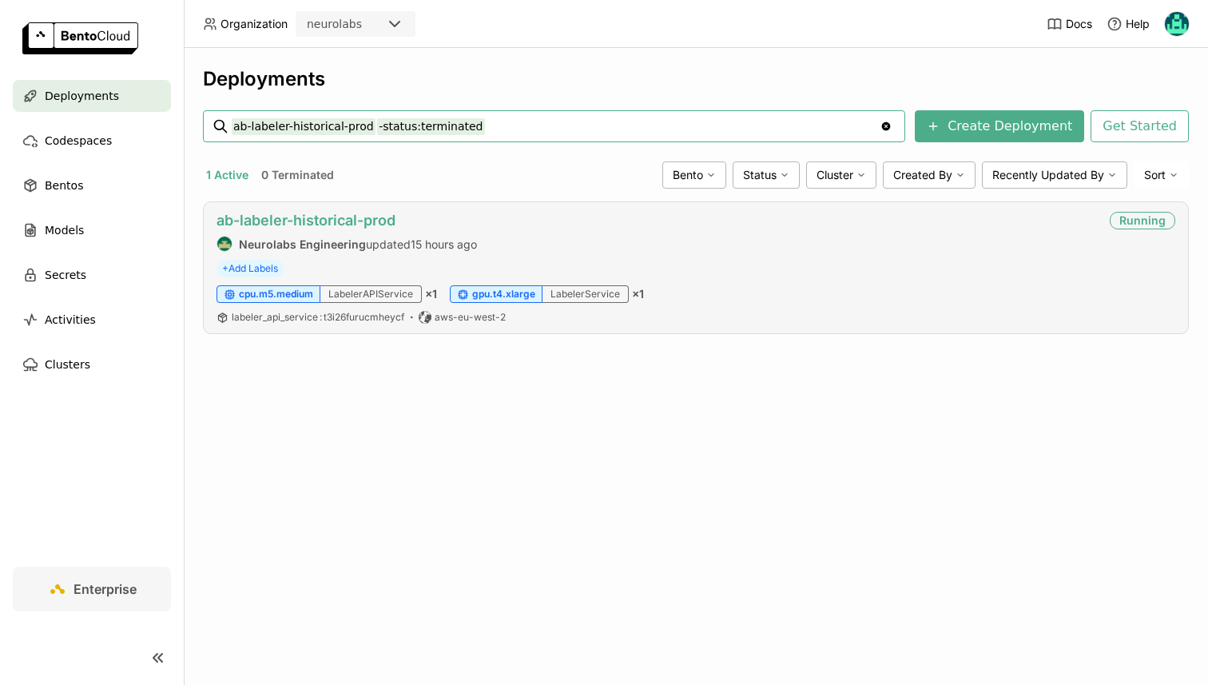
click at [352, 217] on link "ab-labeler-historical-prod" at bounding box center [306, 220] width 179 height 17
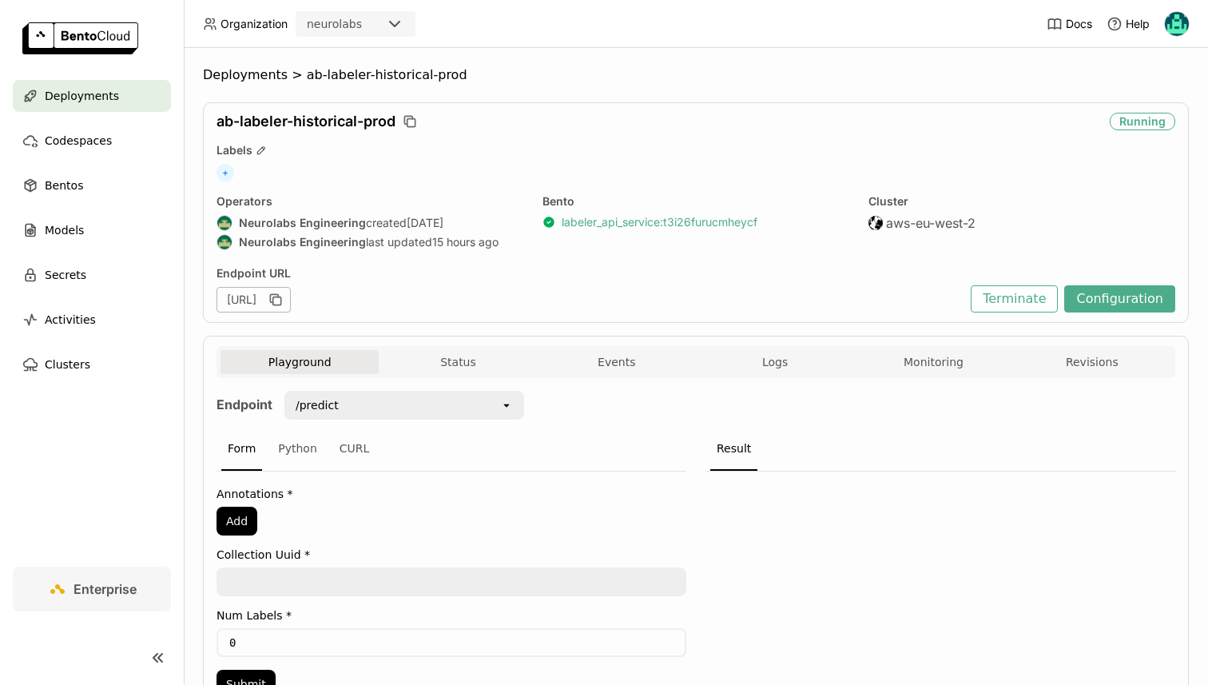
click at [595, 217] on link "labeler_api_service : t3i26furucmheycf" at bounding box center [660, 222] width 196 height 14
click at [405, 121] on icon "button" at bounding box center [408, 120] width 8 height 8
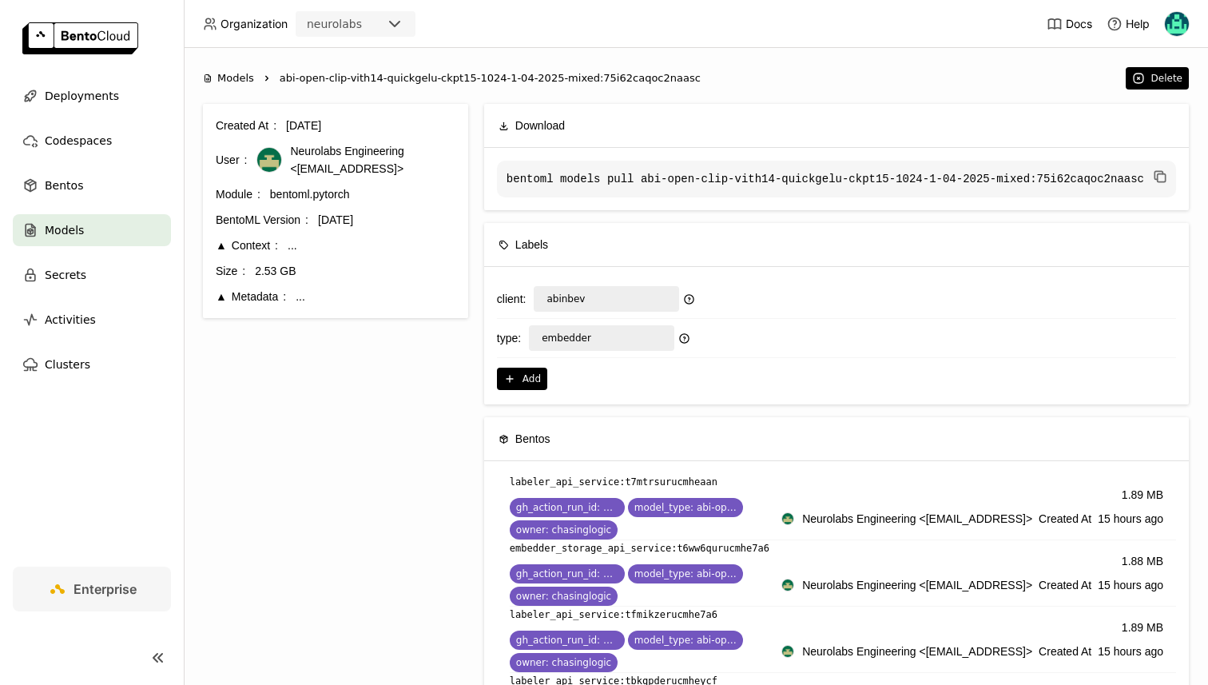
click at [226, 282] on div "Created At [DATE] User Neurolabs Engineering <[EMAIL_ADDRESS]> Module bentoml.p…" at bounding box center [336, 211] width 240 height 189
click at [226, 302] on div "Metadata" at bounding box center [251, 297] width 70 height 18
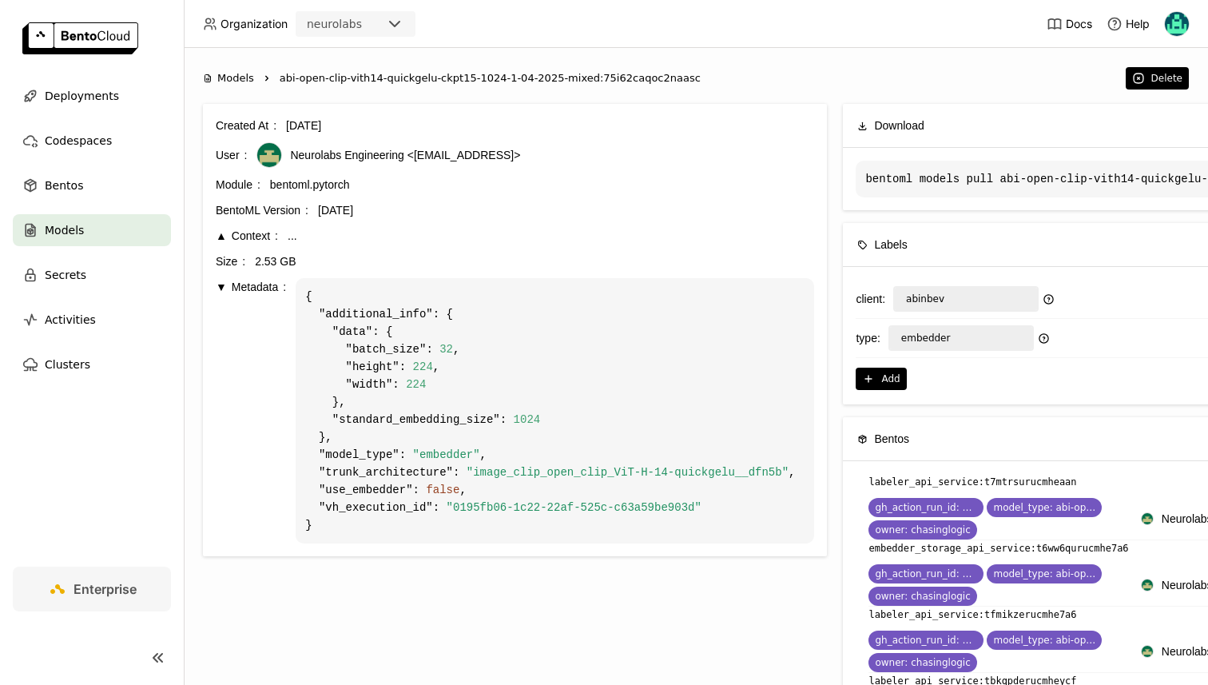
click at [225, 284] on div "Metadata" at bounding box center [251, 287] width 70 height 18
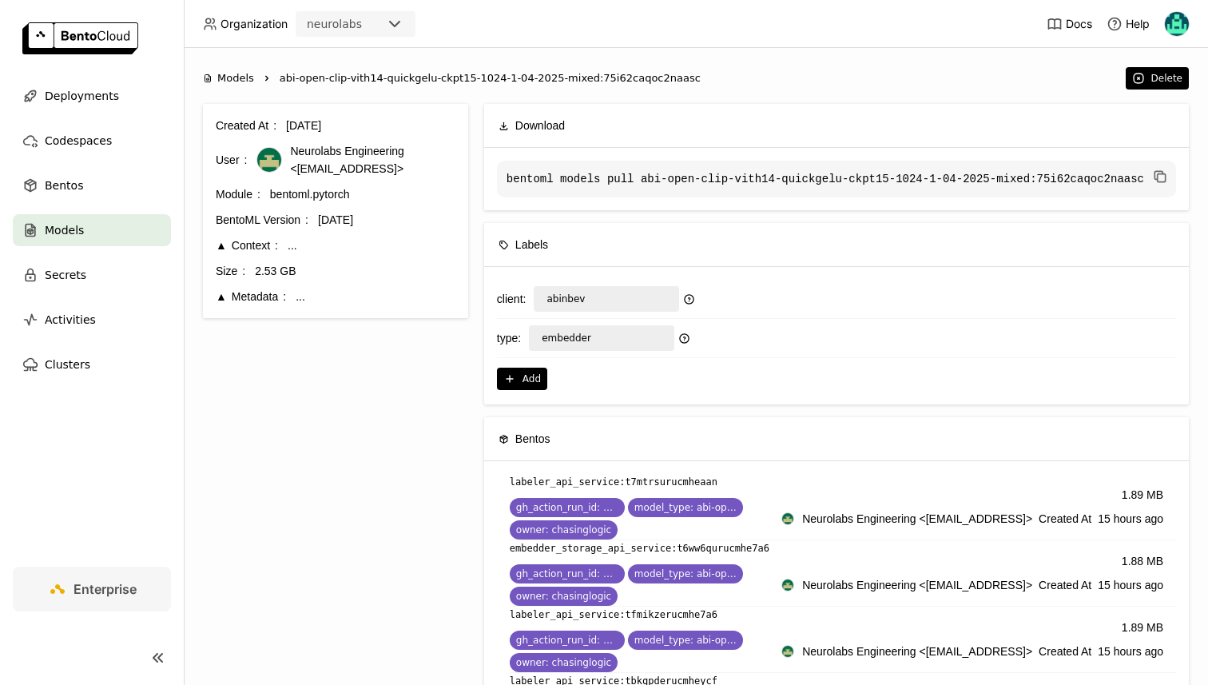
click at [222, 248] on div "Context" at bounding box center [247, 245] width 62 height 18
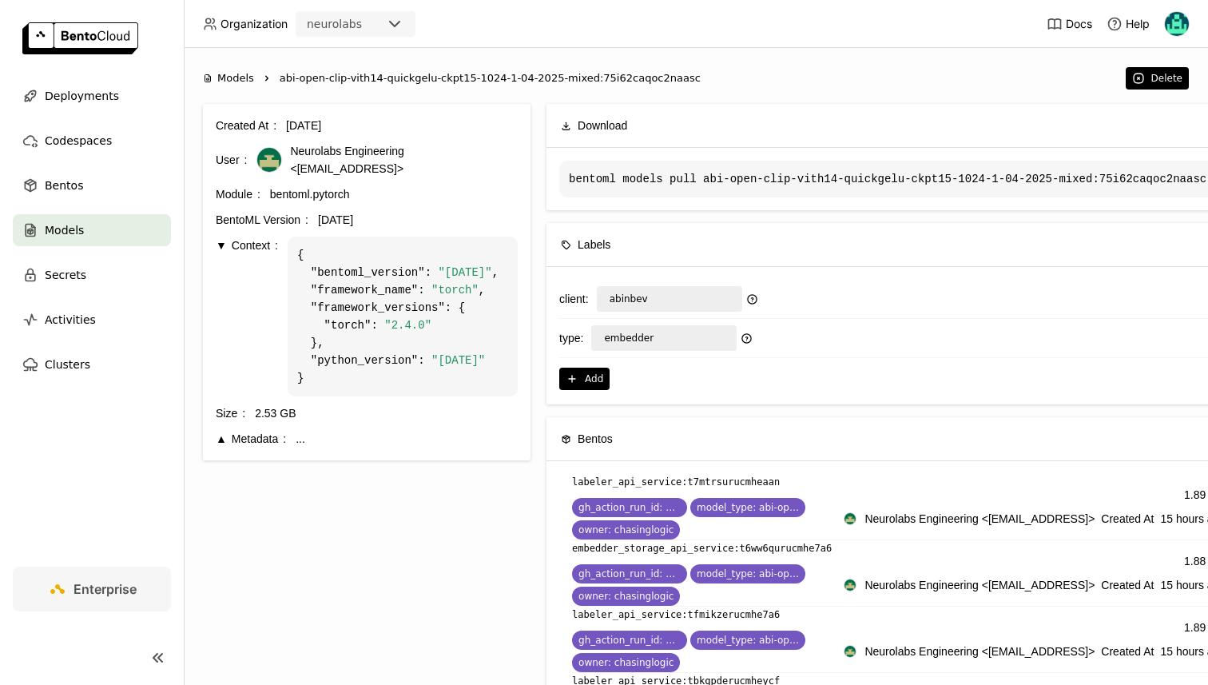
click at [222, 248] on div "Context" at bounding box center [247, 245] width 62 height 18
